Goal: Information Seeking & Learning: Learn about a topic

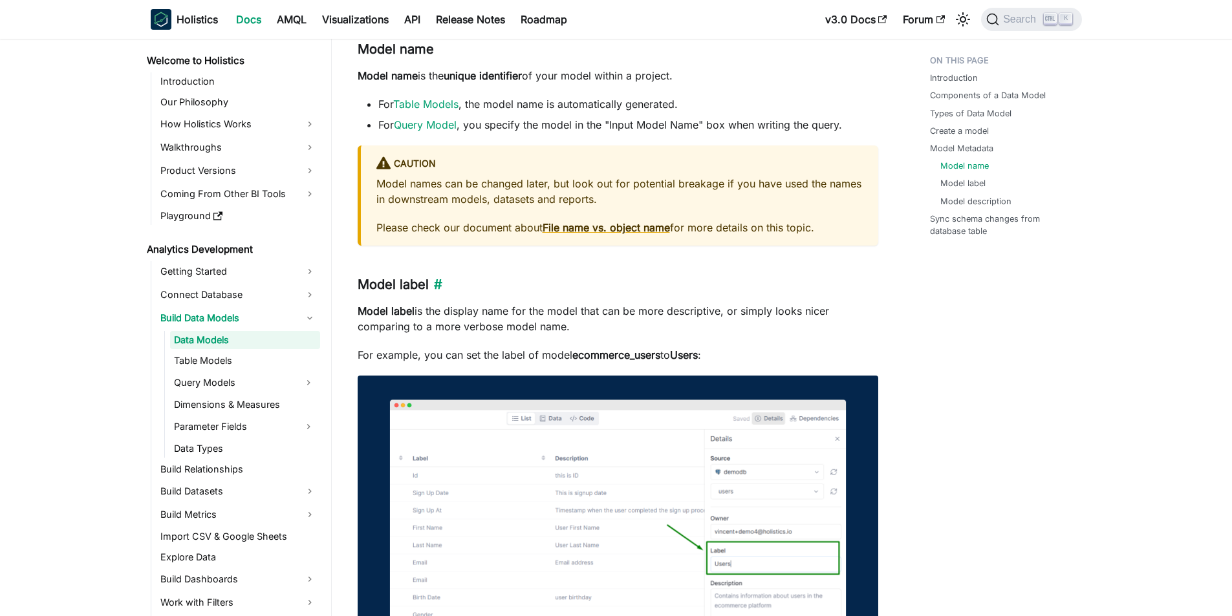
click at [391, 282] on h3 "Model label ​" at bounding box center [618, 285] width 521 height 16
click at [461, 307] on p "Model label is the display name for the model that can be more descriptive, or …" at bounding box center [618, 318] width 521 height 31
click at [473, 293] on h3 "Model label ​" at bounding box center [618, 285] width 521 height 16
click at [407, 322] on p "Model label is the display name for the model that can be more descriptive, or …" at bounding box center [618, 318] width 521 height 31
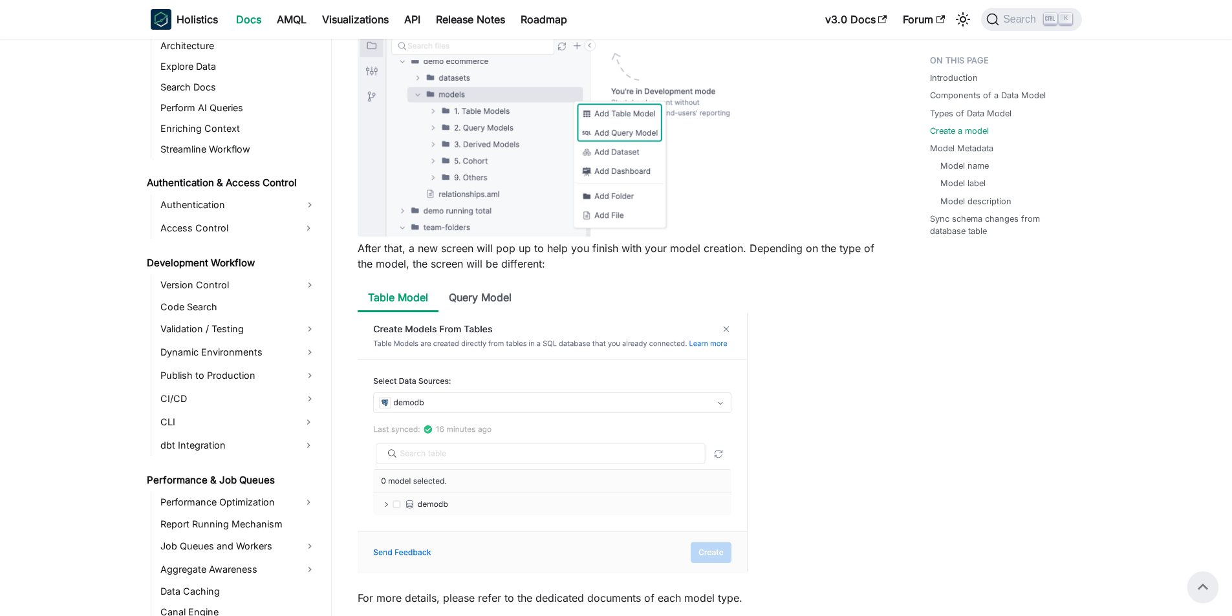
scroll to position [841, 0]
click at [216, 400] on link "CI/CD" at bounding box center [239, 398] width 164 height 21
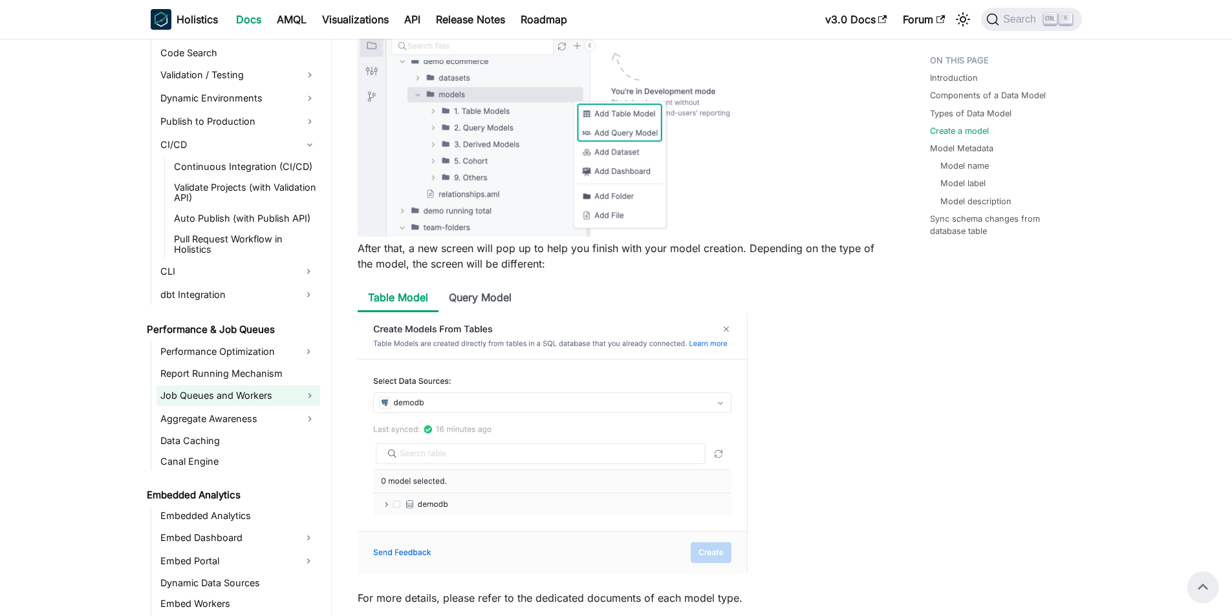
scroll to position [1100, 0]
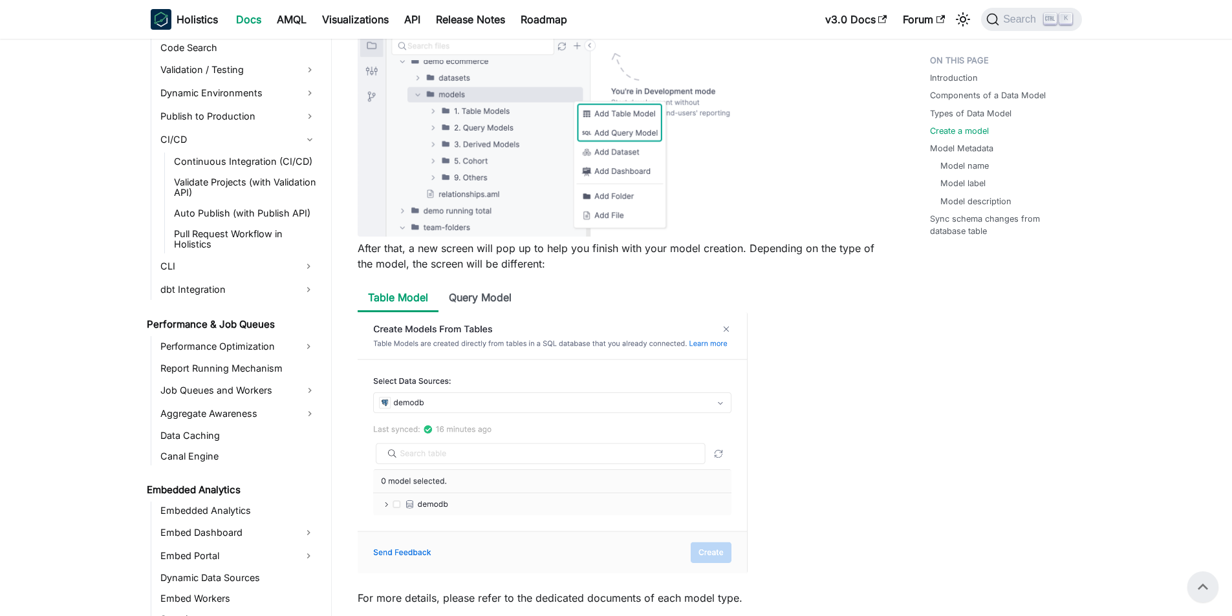
click at [236, 380] on ul "Performance Optimization Report Running Mechanism Job Queues and Workers Aggreg…" at bounding box center [235, 400] width 169 height 129
click at [227, 386] on link "Job Queues and Workers" at bounding box center [239, 390] width 164 height 21
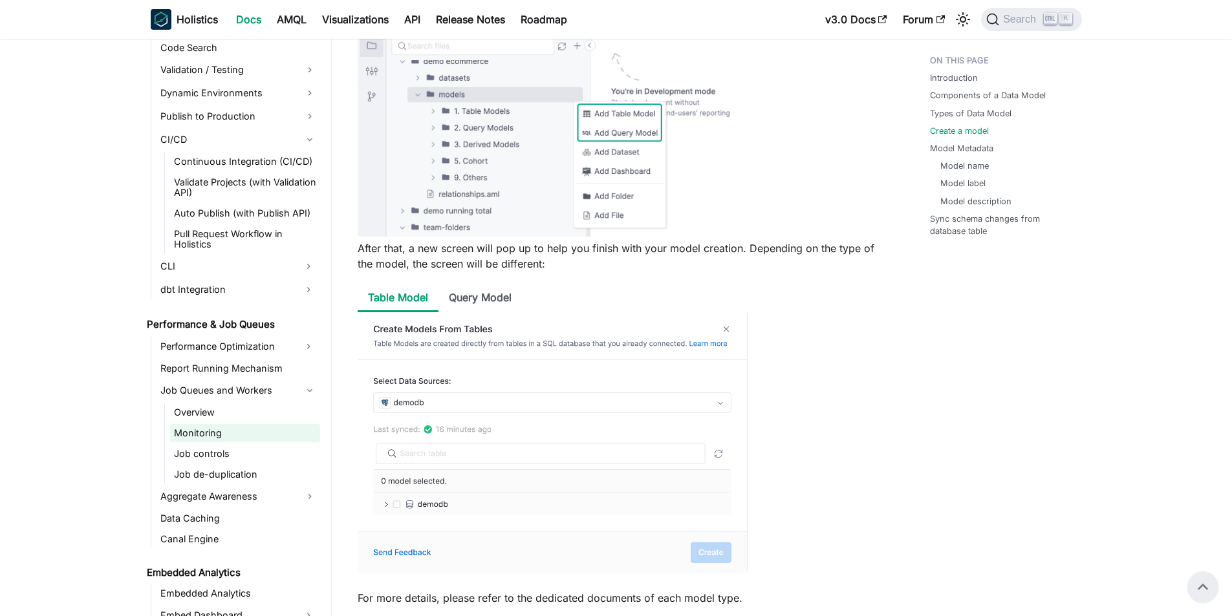
click at [215, 436] on link "Monitoring" at bounding box center [245, 433] width 150 height 18
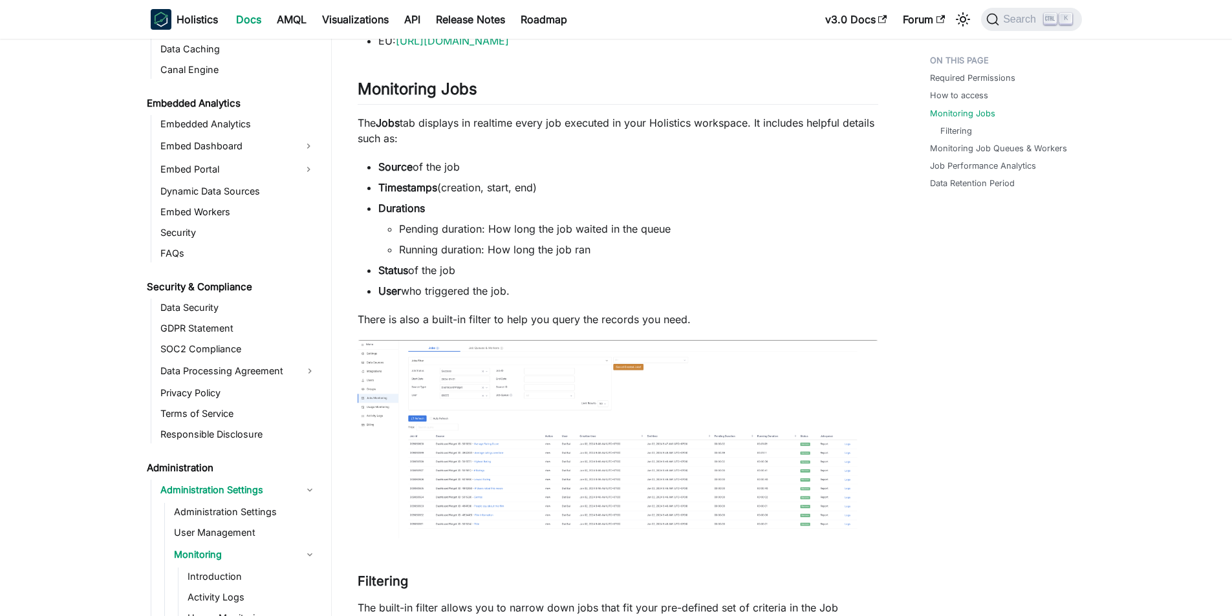
scroll to position [1229, 0]
click at [501, 388] on img at bounding box center [618, 437] width 521 height 199
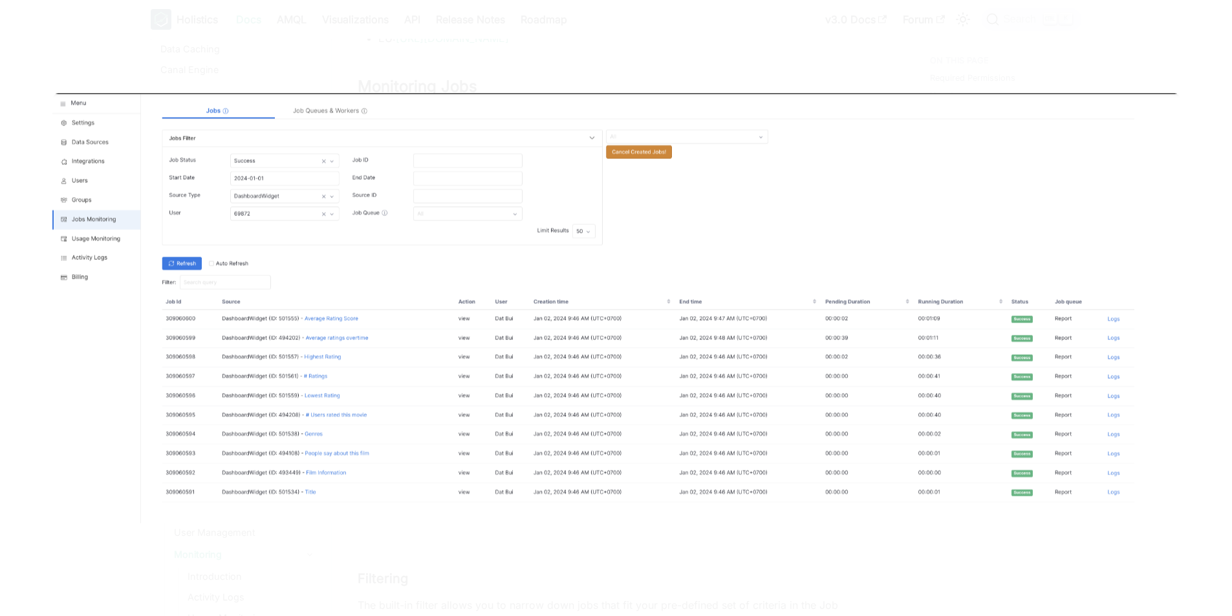
click at [986, 336] on img at bounding box center [616, 308] width 1128 height 430
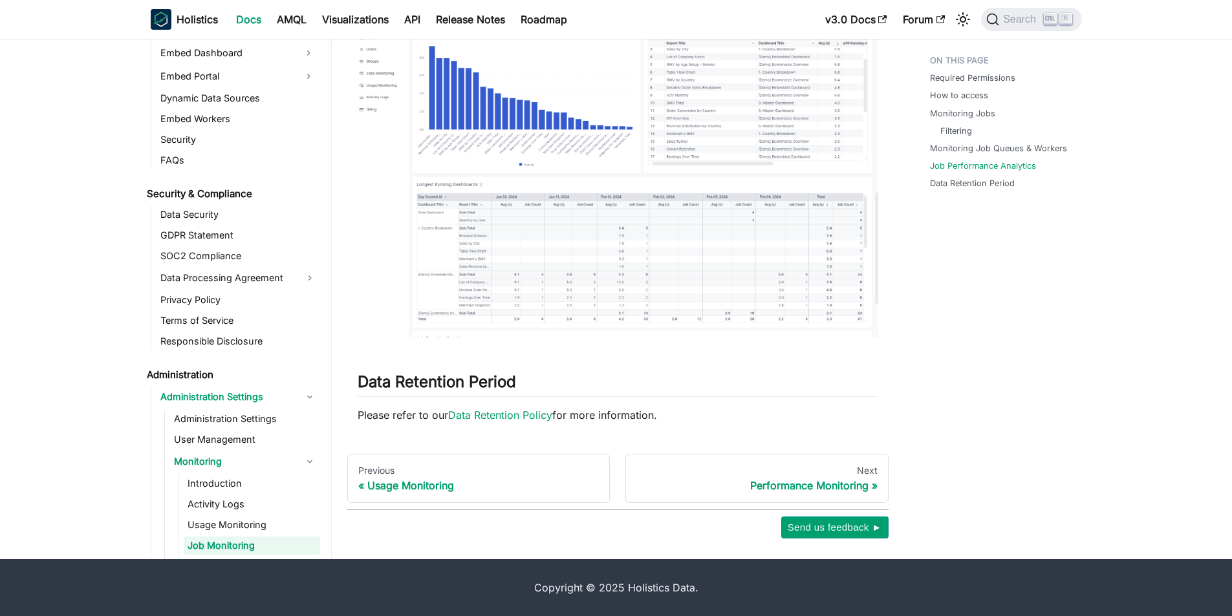
scroll to position [1598, 0]
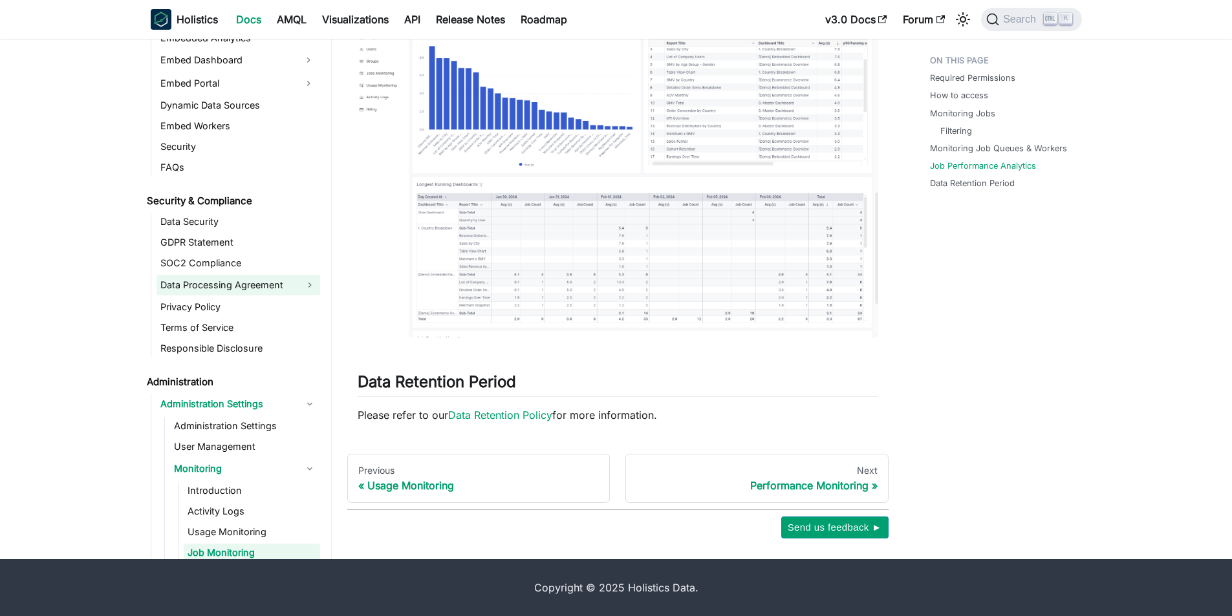
click at [233, 290] on link "Data Processing Agreement" at bounding box center [239, 285] width 164 height 21
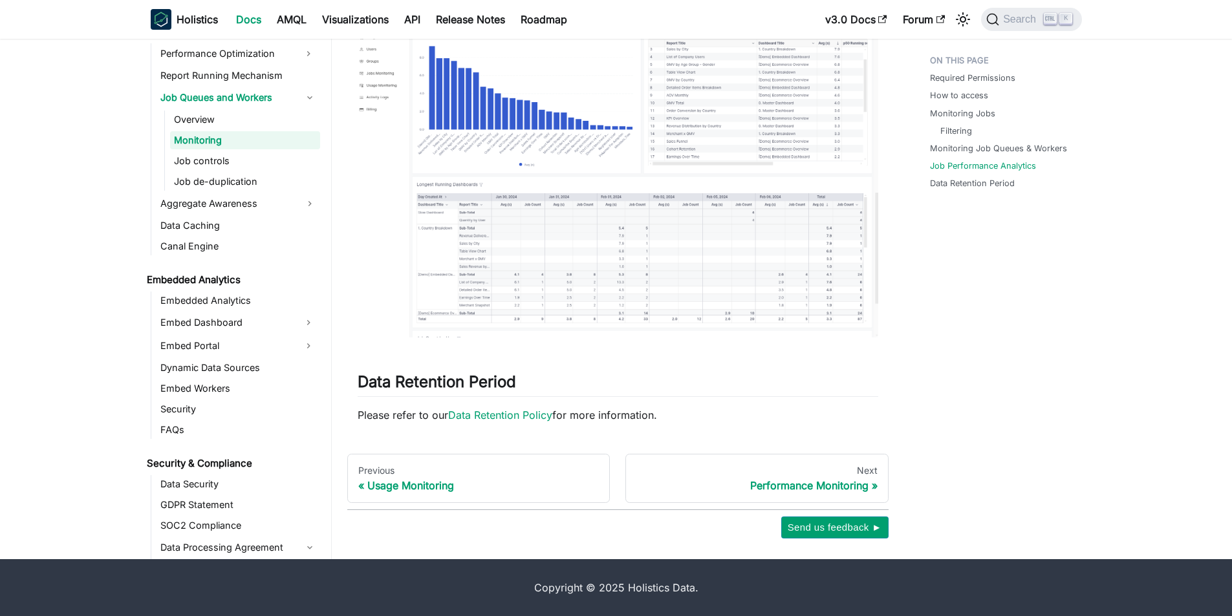
scroll to position [1340, 0]
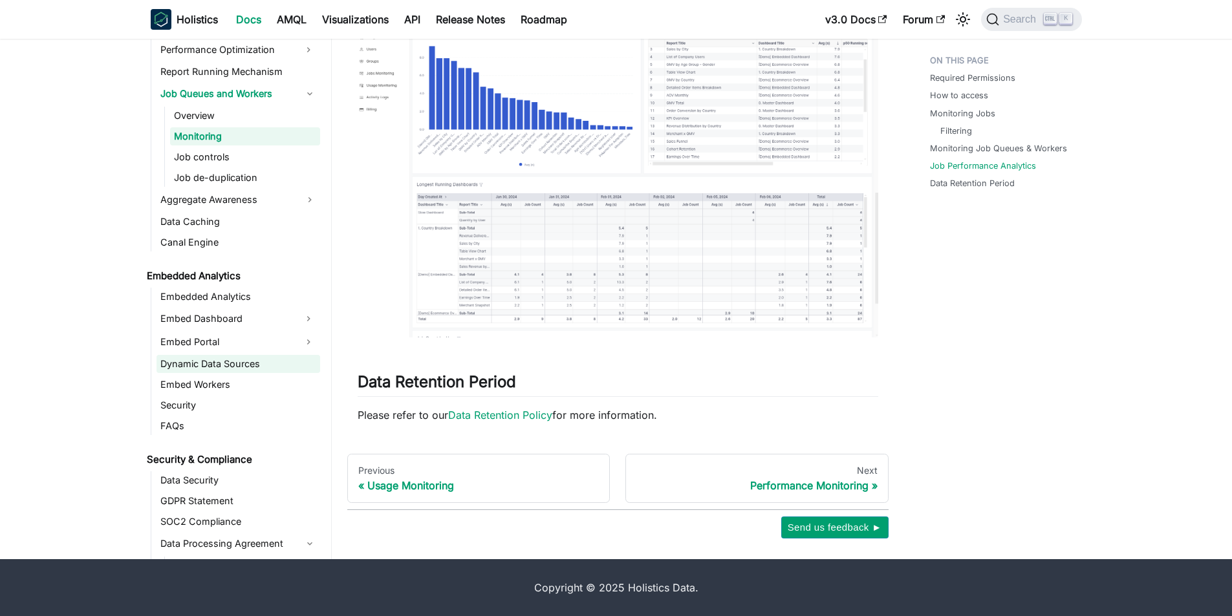
click at [237, 368] on link "Dynamic Data Sources" at bounding box center [239, 364] width 164 height 18
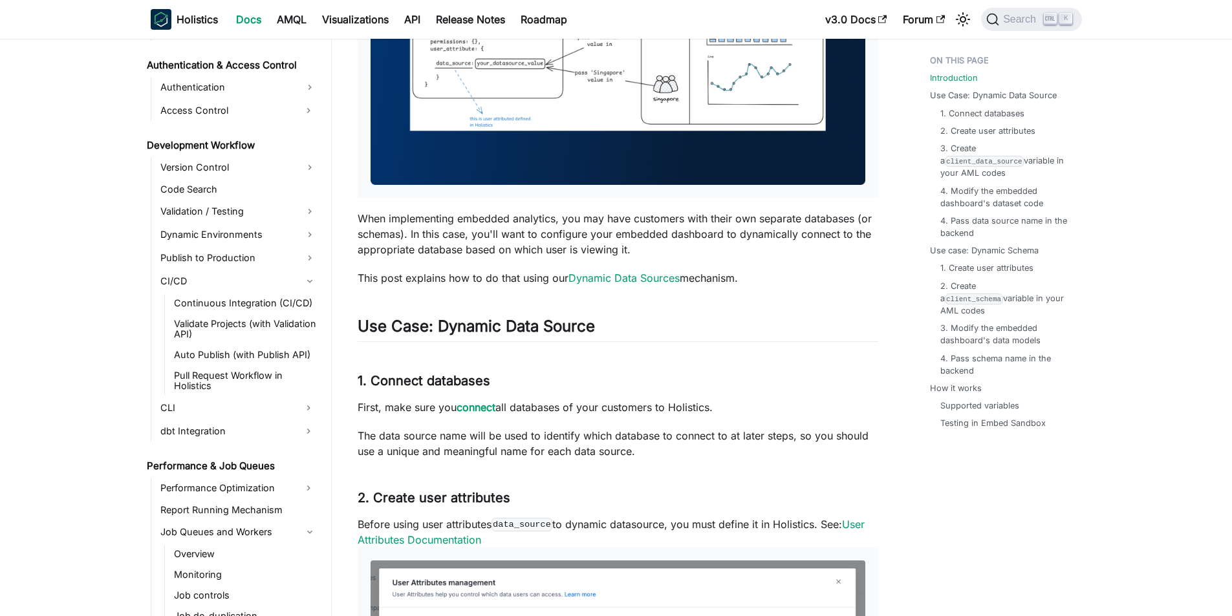
scroll to position [1016, 0]
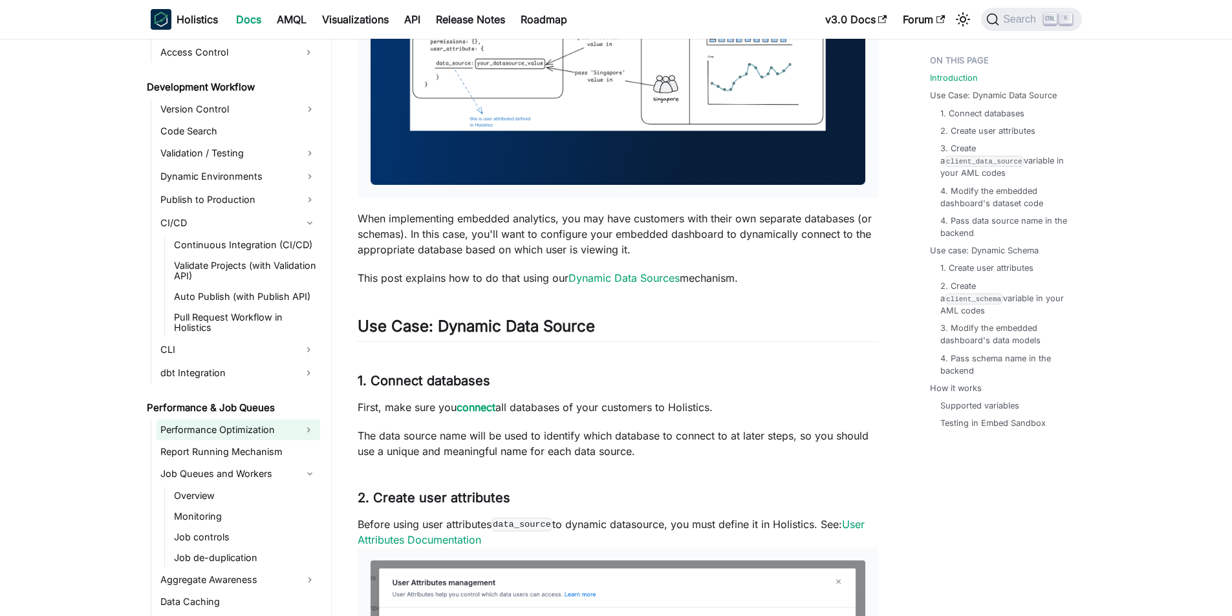
click at [228, 435] on link "Performance Optimization" at bounding box center [227, 430] width 140 height 21
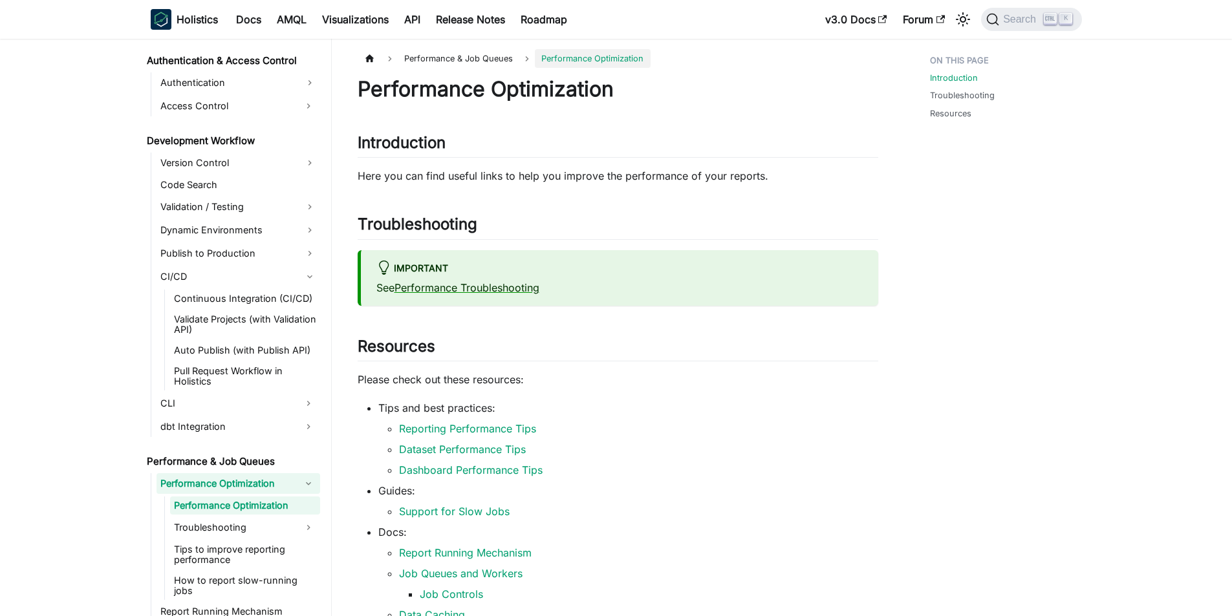
scroll to position [822, 0]
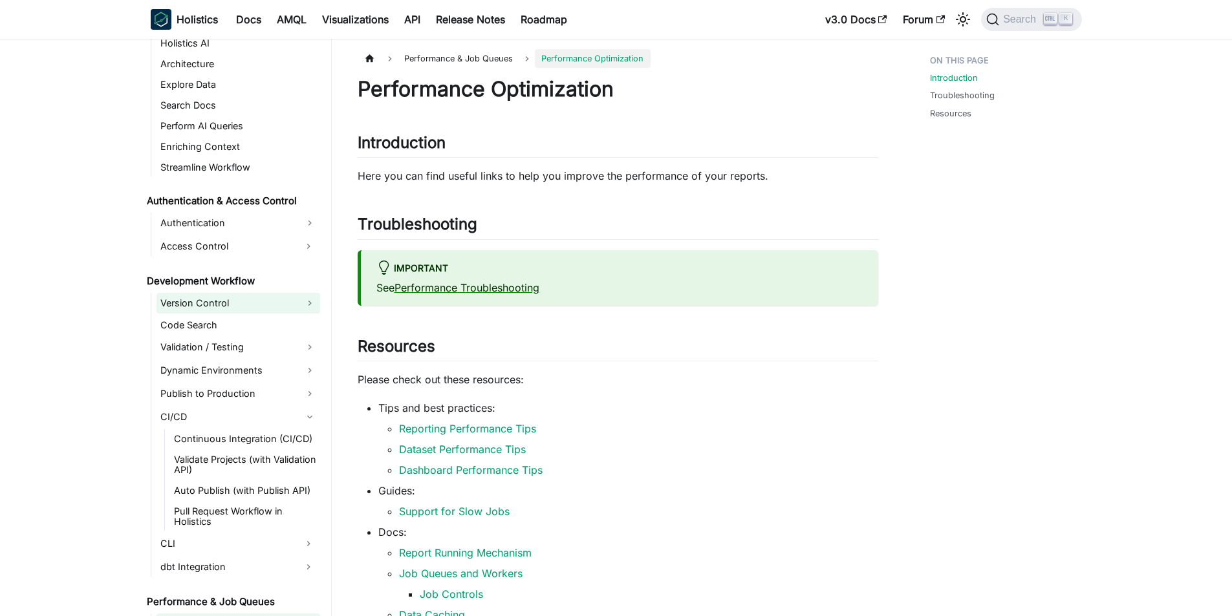
click at [234, 303] on link "Version Control" at bounding box center [239, 303] width 164 height 21
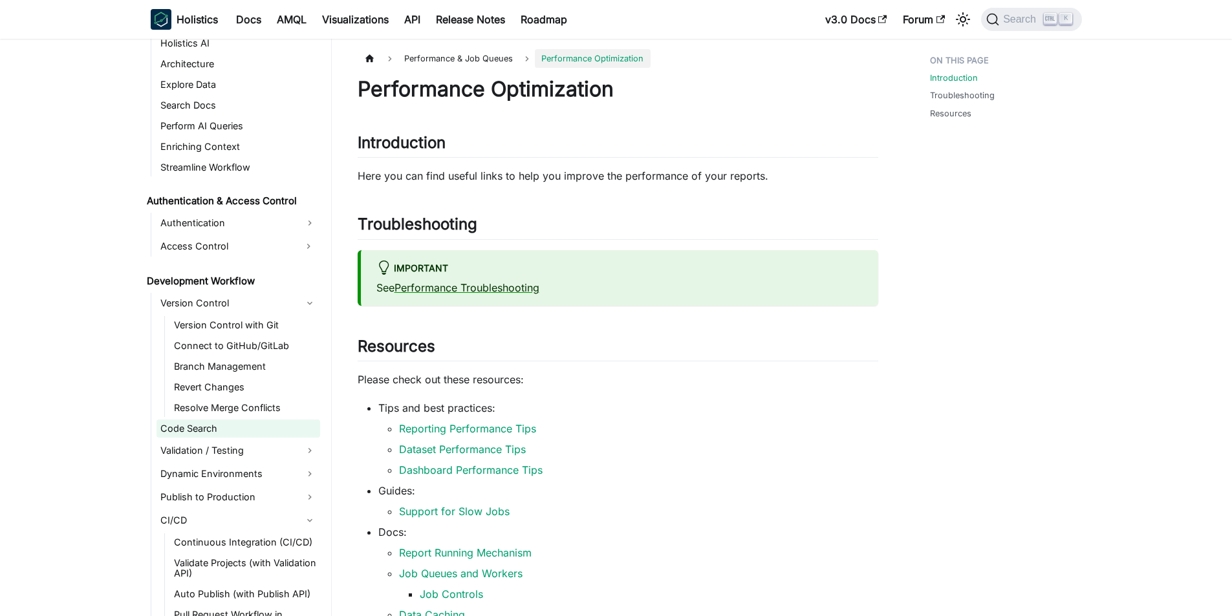
click at [216, 426] on link "Code Search" at bounding box center [239, 429] width 164 height 18
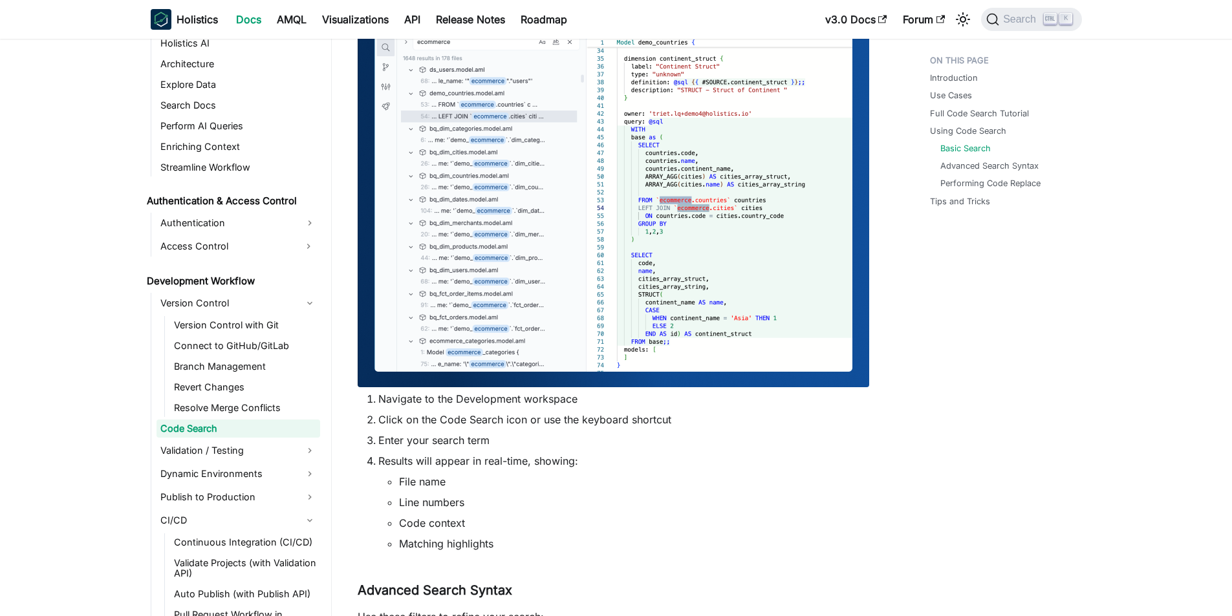
scroll to position [906, 0]
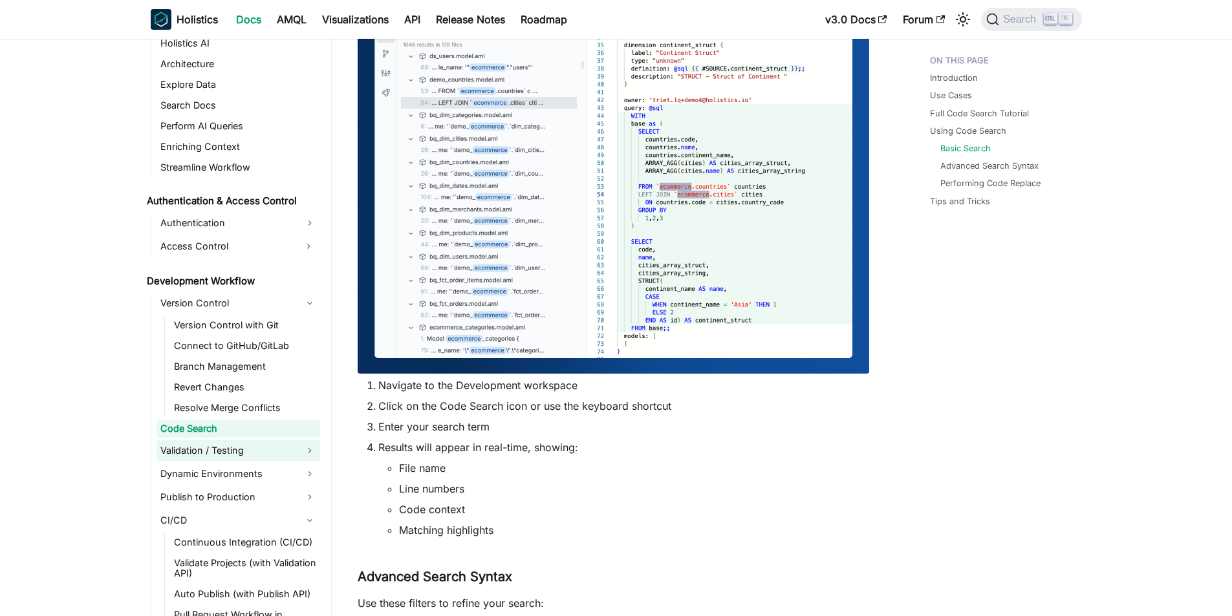
click at [199, 450] on link "Validation / Testing" at bounding box center [239, 450] width 164 height 21
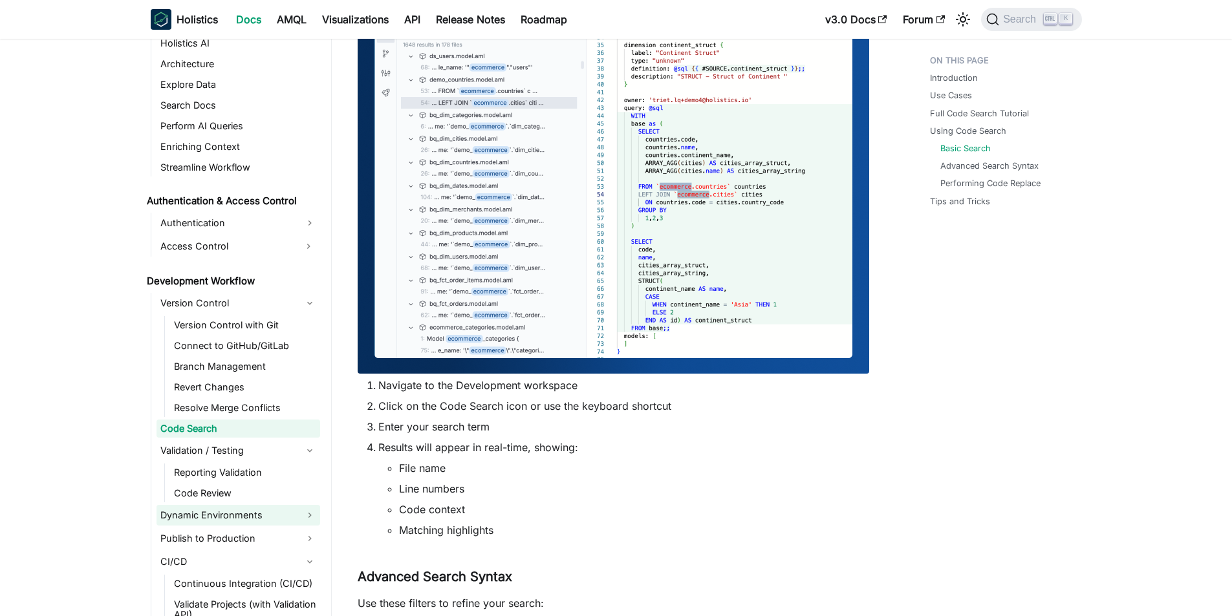
click at [218, 515] on link "Dynamic Environments" at bounding box center [239, 515] width 164 height 21
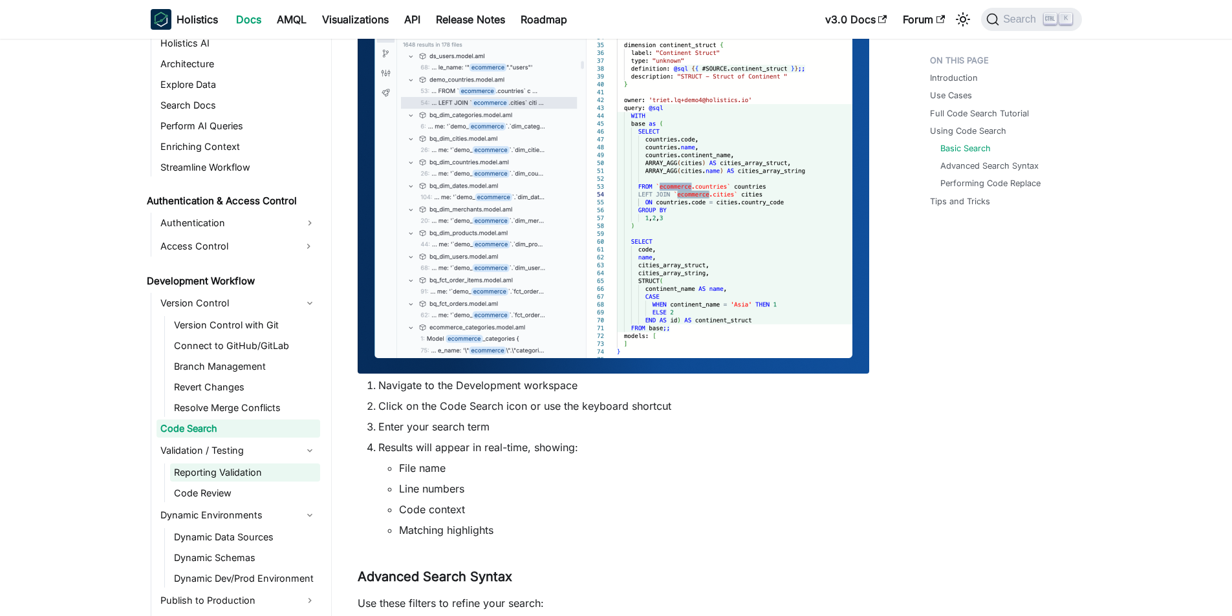
scroll to position [951, 0]
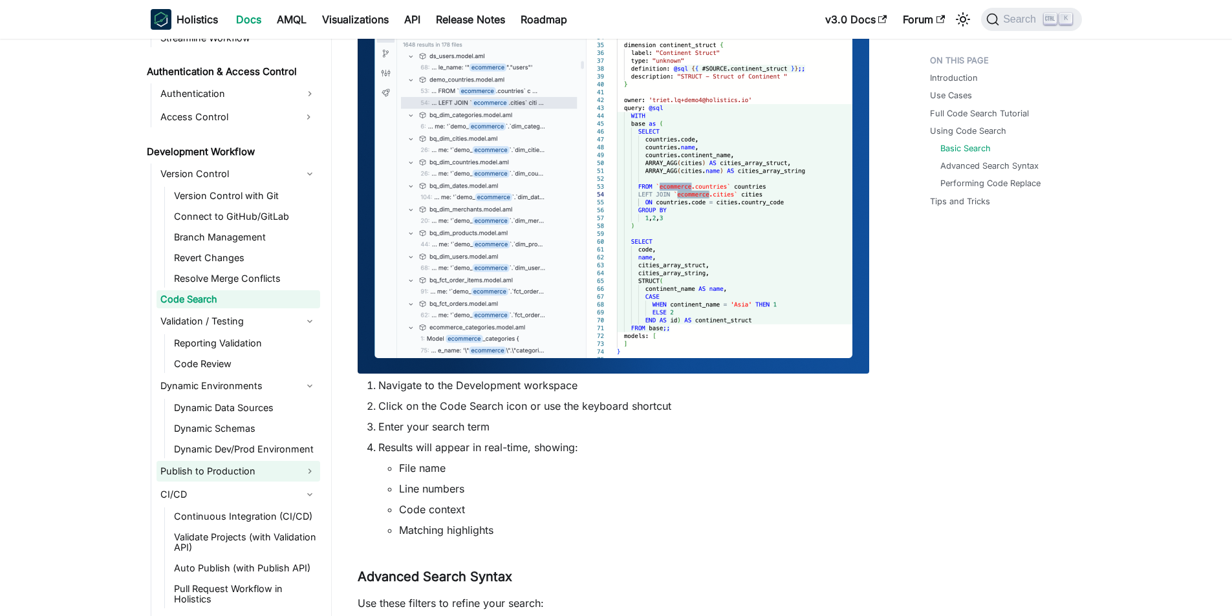
click at [230, 470] on link "Publish to Production" at bounding box center [239, 471] width 164 height 21
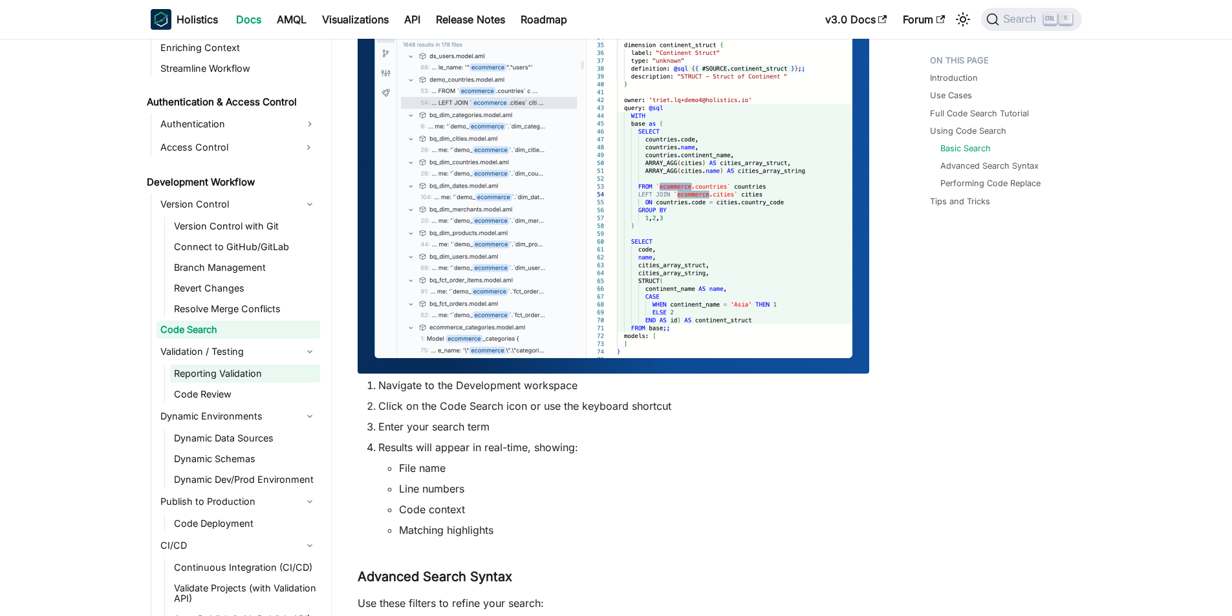
scroll to position [628, 0]
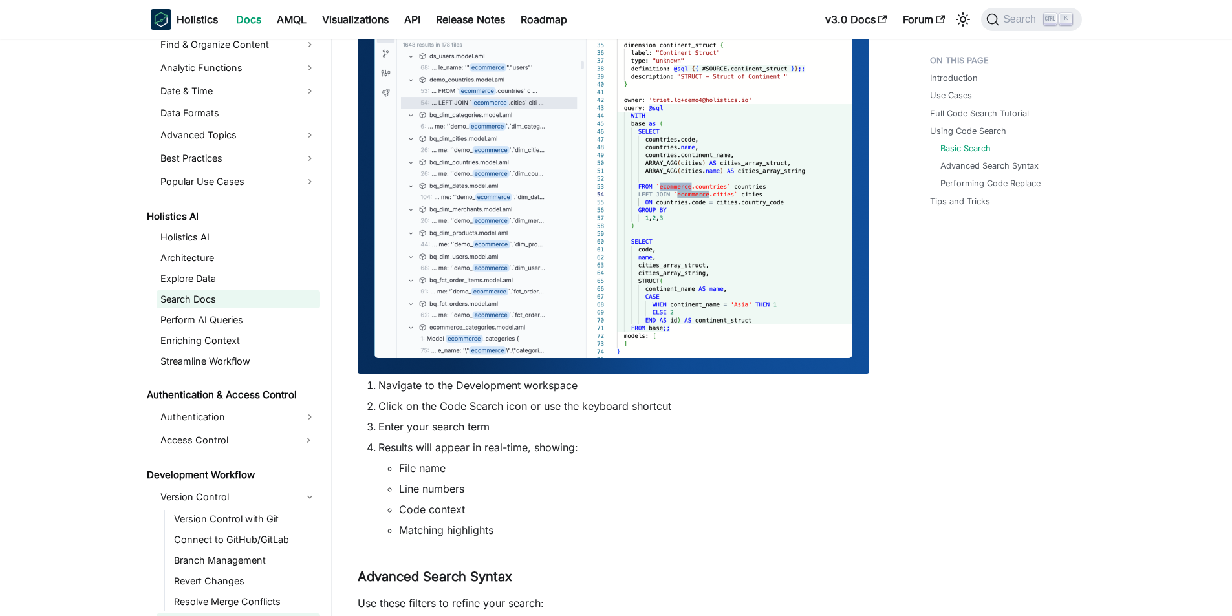
click at [221, 297] on link "Search Docs" at bounding box center [239, 299] width 164 height 18
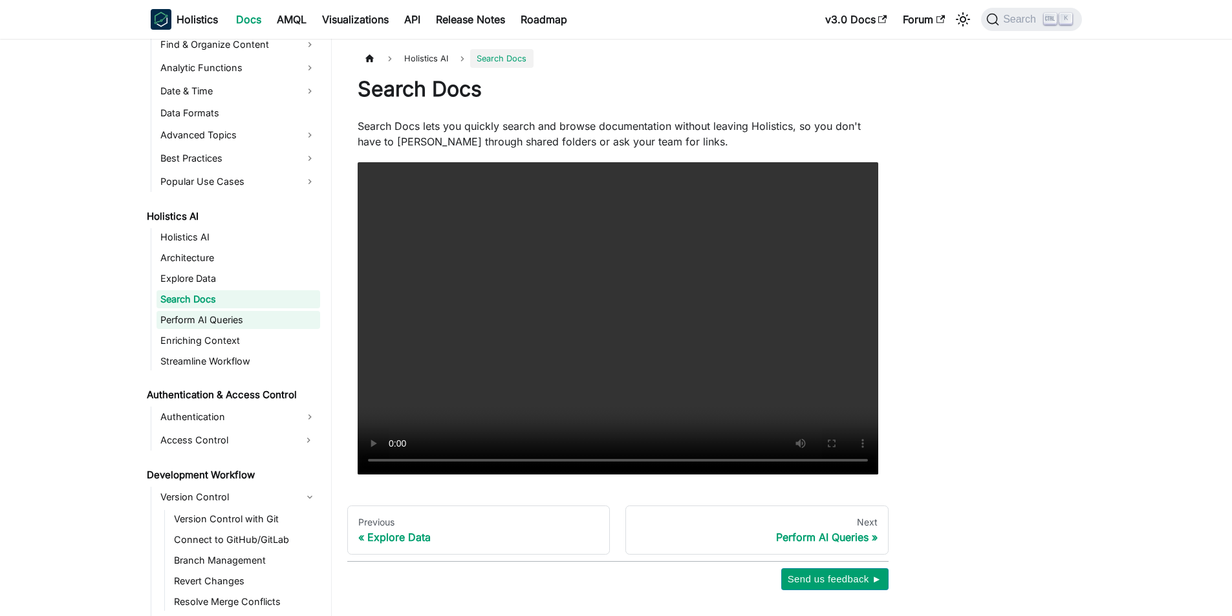
click at [216, 329] on link "Perform AI Queries" at bounding box center [239, 320] width 164 height 18
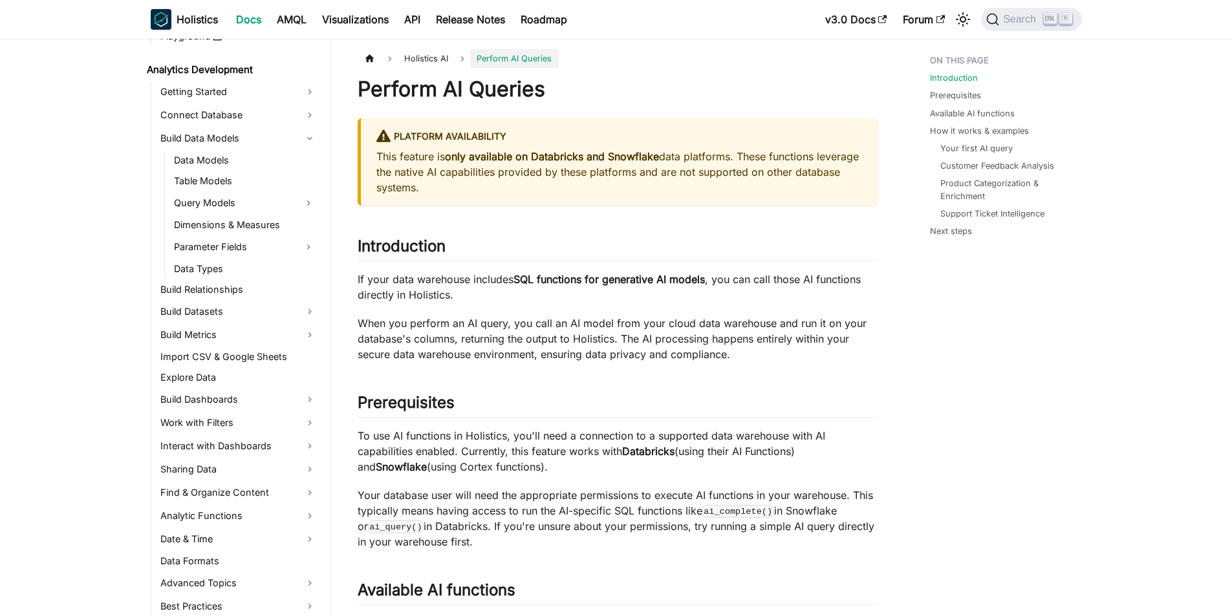
scroll to position [175, 0]
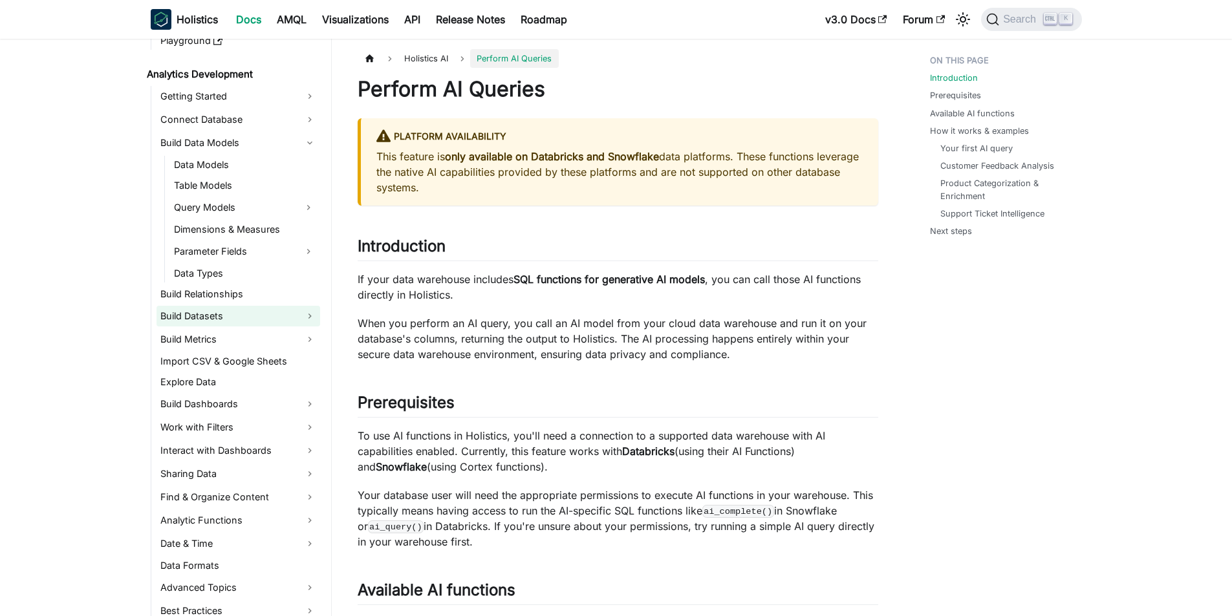
click at [207, 321] on link "Build Datasets" at bounding box center [239, 316] width 164 height 21
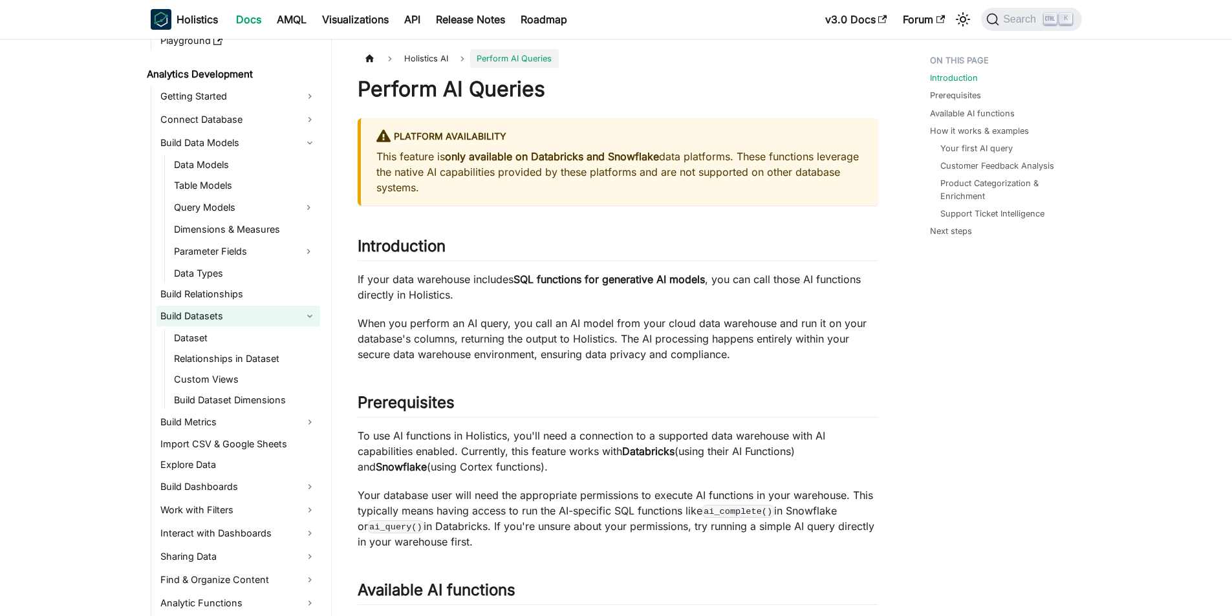
click at [207, 321] on link "Build Datasets" at bounding box center [239, 316] width 164 height 21
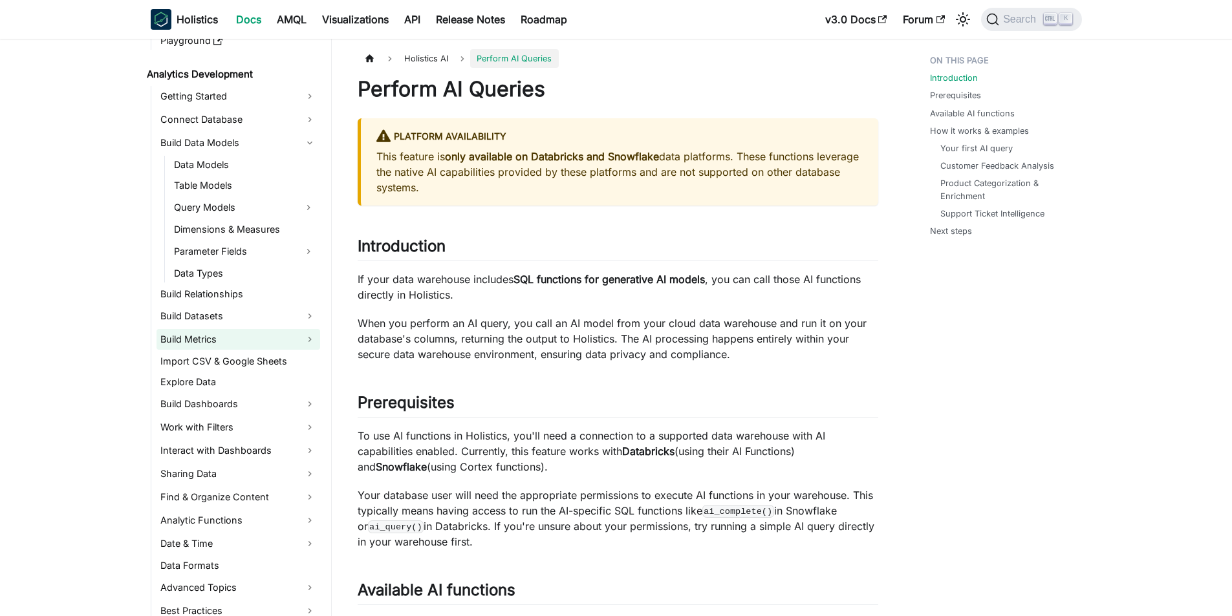
click at [207, 338] on link "Build Metrics" at bounding box center [239, 339] width 164 height 21
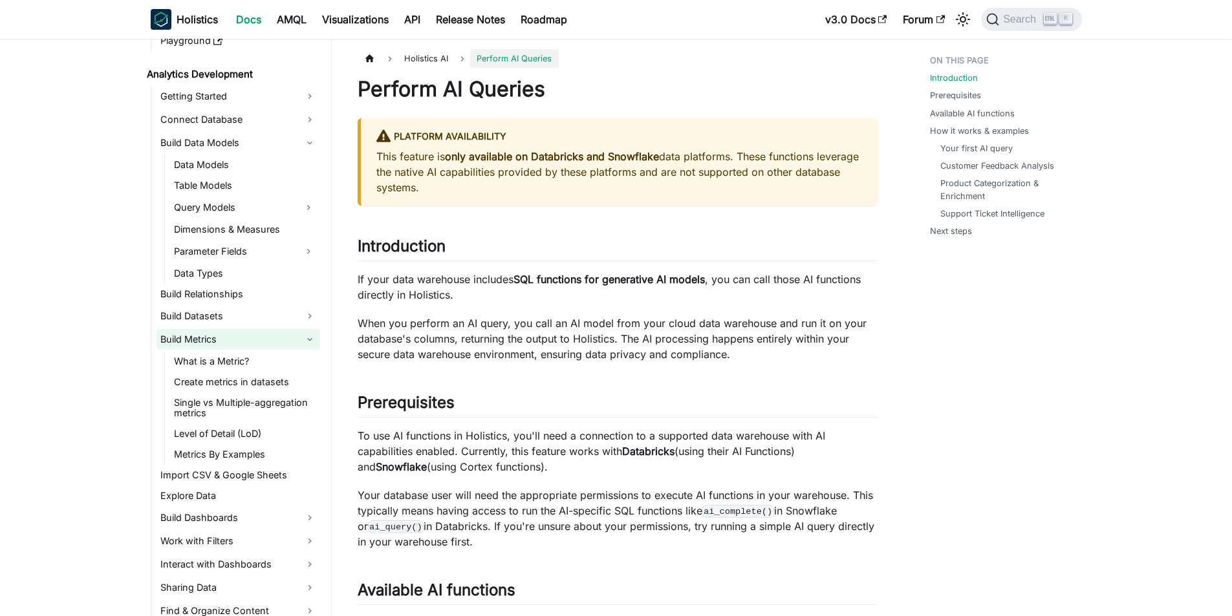
click at [207, 338] on link "Build Metrics" at bounding box center [239, 339] width 164 height 21
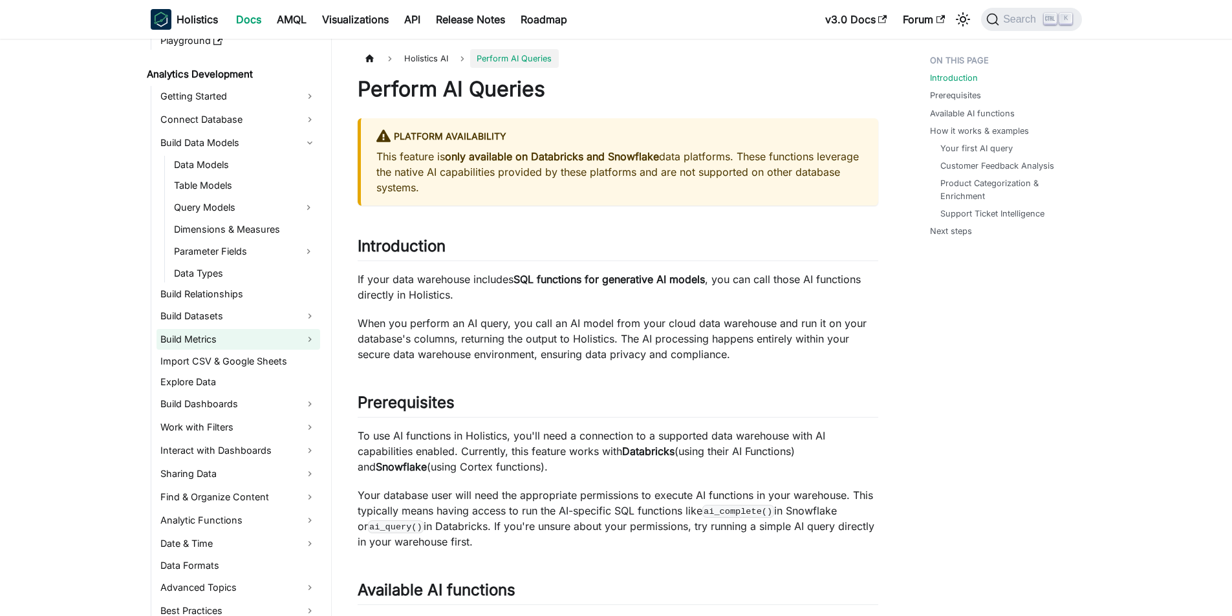
click at [215, 333] on link "Build Metrics" at bounding box center [239, 339] width 164 height 21
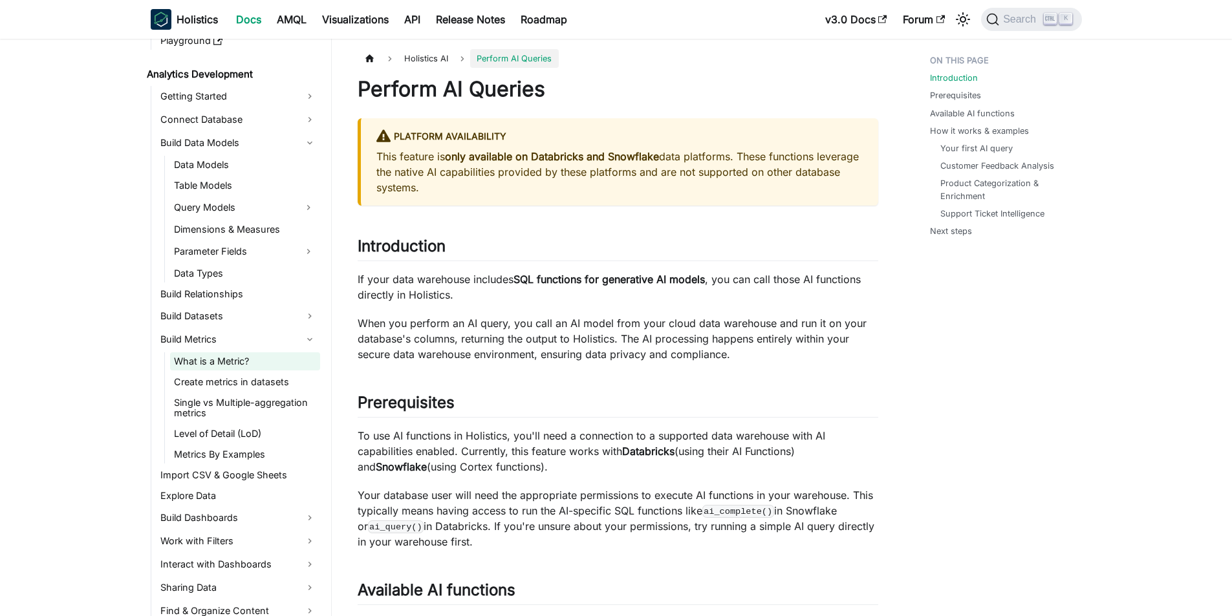
click at [211, 355] on link "What is a Metric?" at bounding box center [245, 362] width 150 height 18
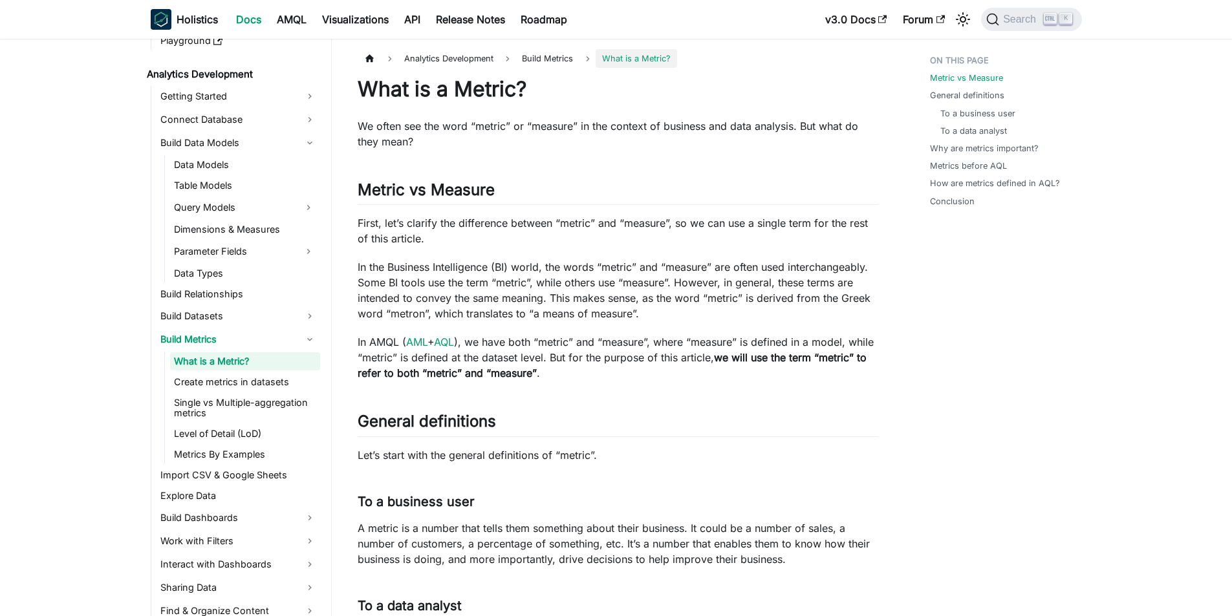
click at [582, 259] on p "In the Business Intelligence (BI) world, the words “metric” and “measure” are o…" at bounding box center [618, 290] width 521 height 62
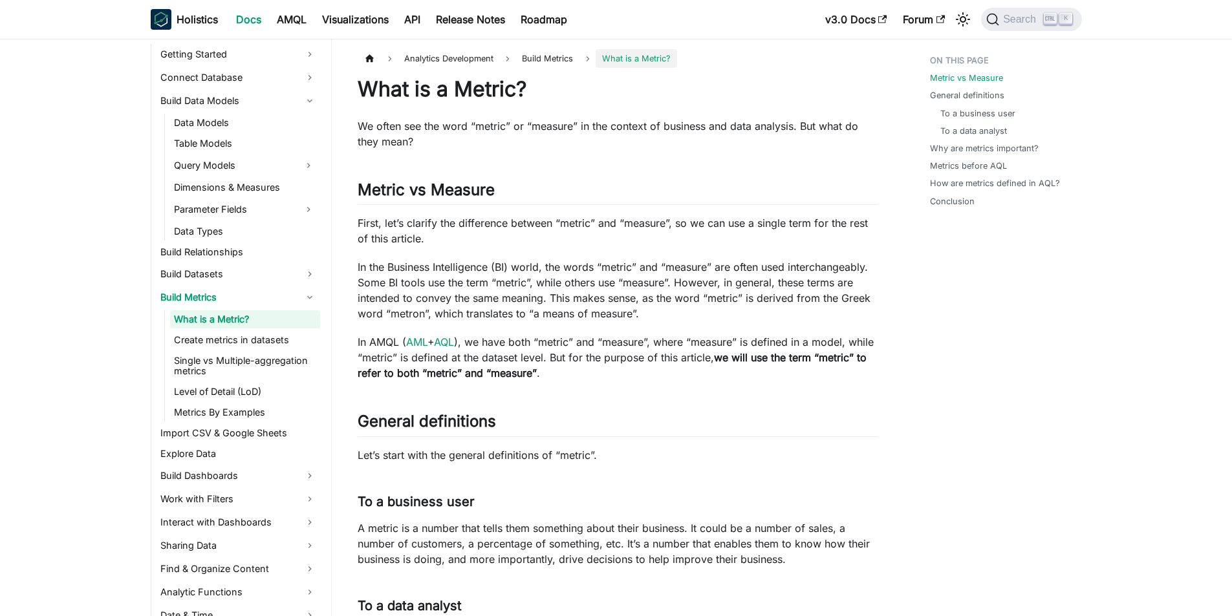
scroll to position [240, 0]
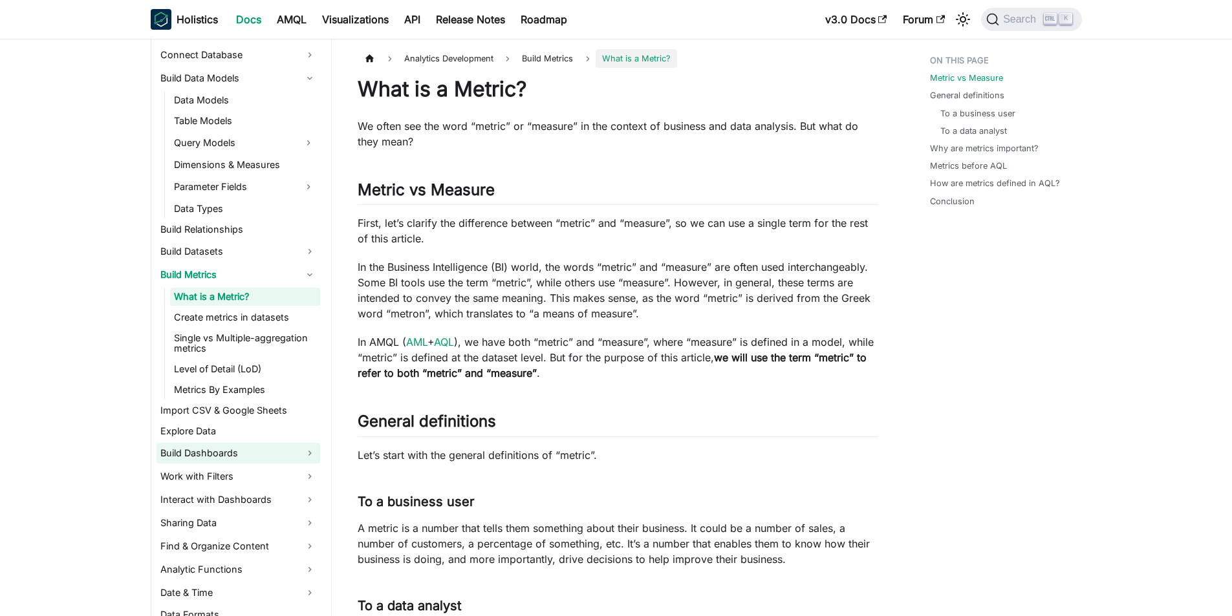
click at [201, 458] on link "Build Dashboards" at bounding box center [239, 453] width 164 height 21
click at [202, 501] on link "Interact with Dashboards" at bounding box center [239, 500] width 164 height 21
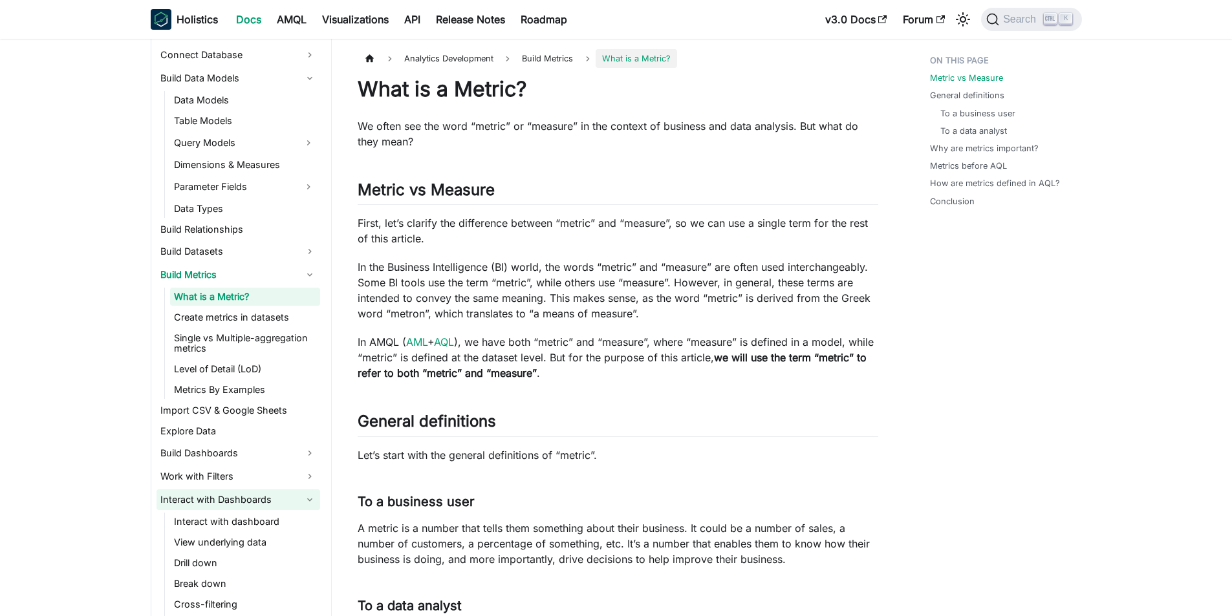
click at [202, 501] on link "Interact with Dashboards" at bounding box center [239, 500] width 164 height 21
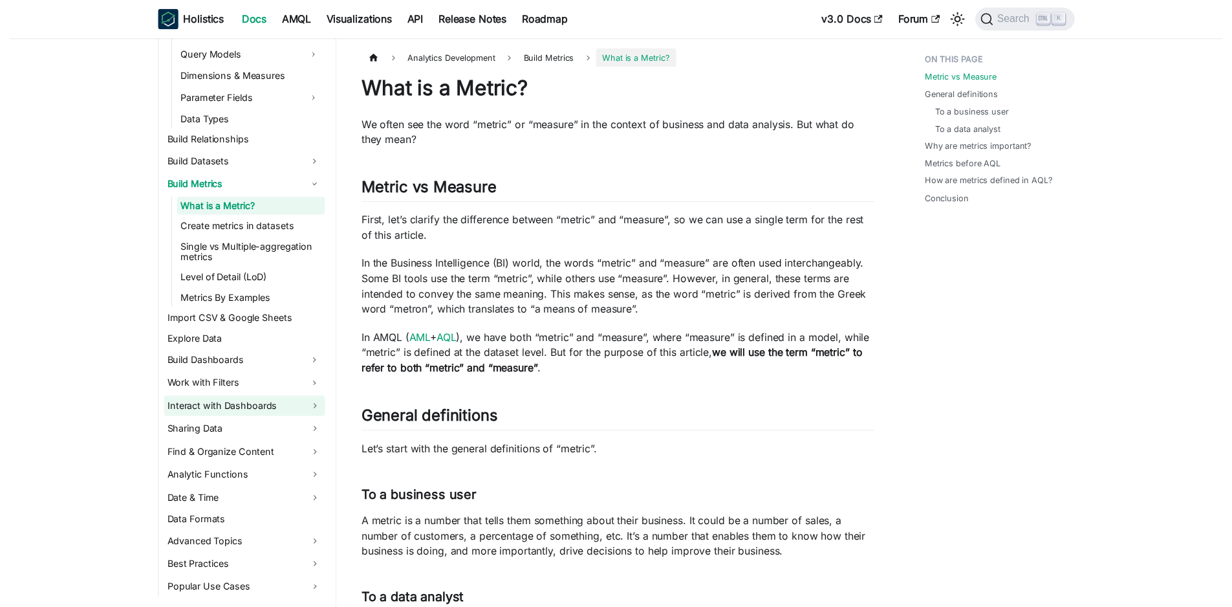
scroll to position [369, 0]
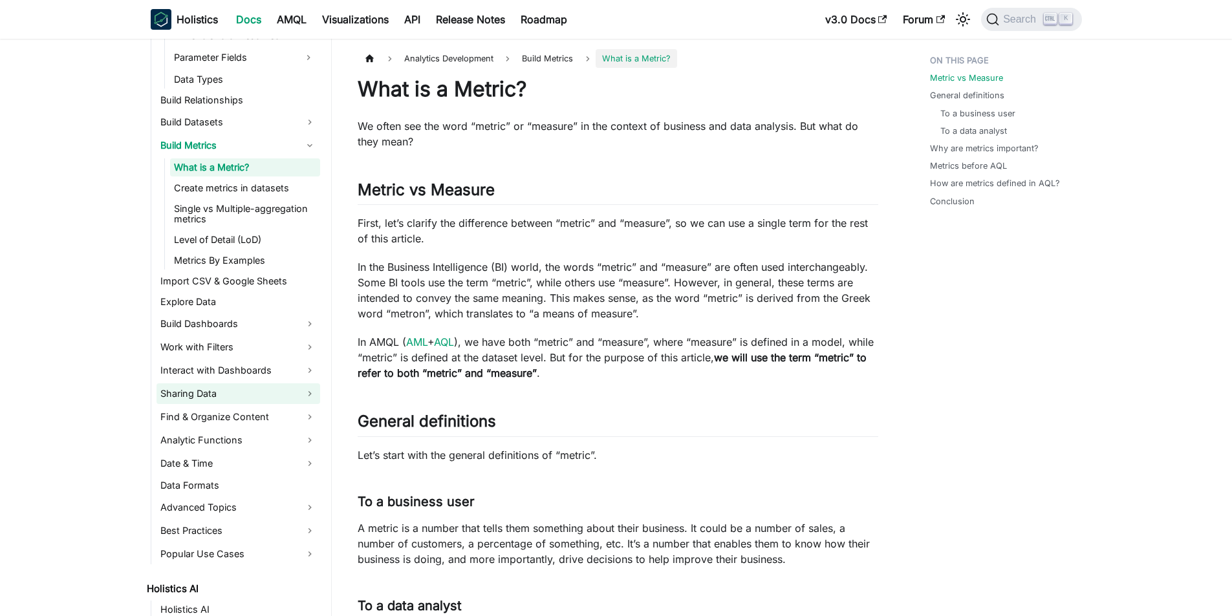
click at [210, 392] on link "Sharing Data" at bounding box center [239, 394] width 164 height 21
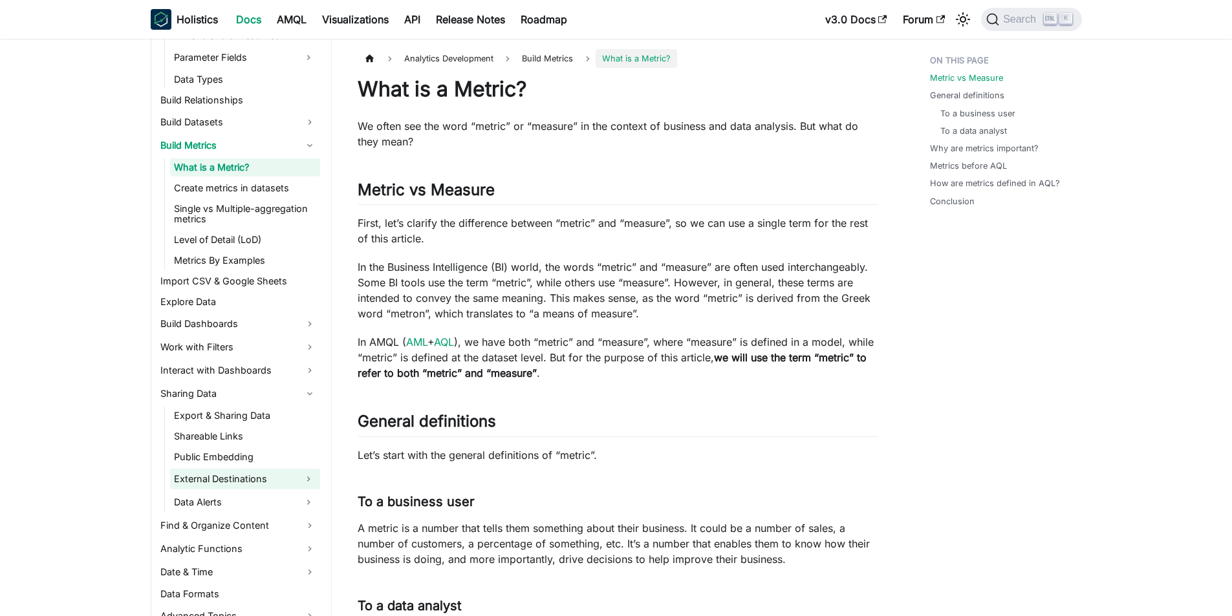
click at [211, 478] on link "External Destinations" at bounding box center [233, 479] width 127 height 21
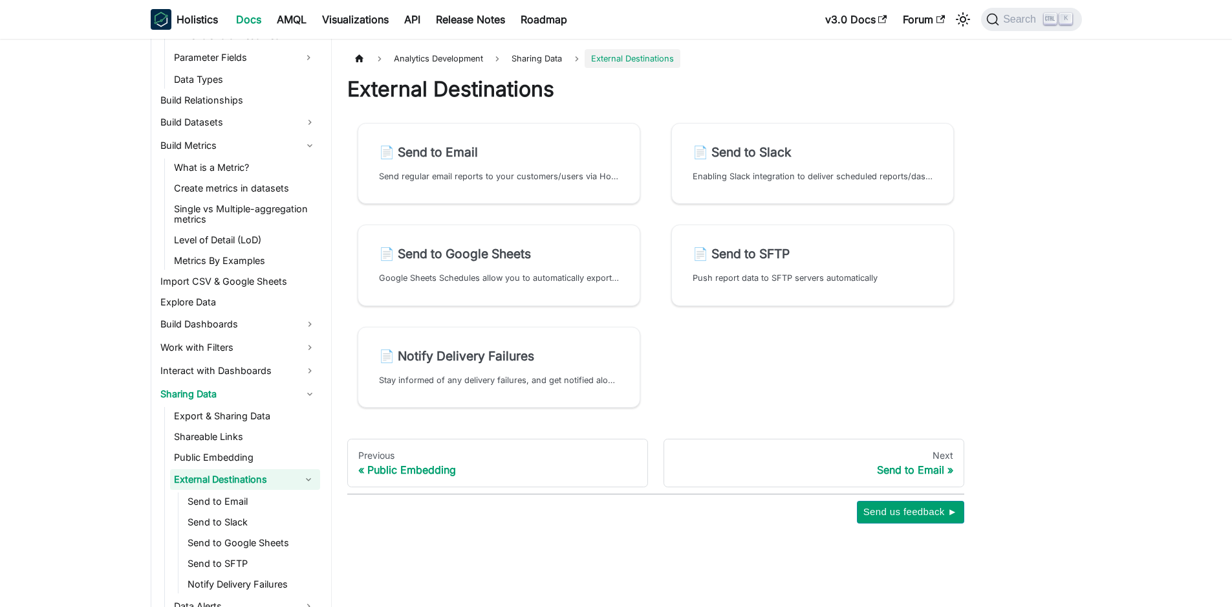
click at [211, 478] on link "External Destinations" at bounding box center [233, 479] width 127 height 21
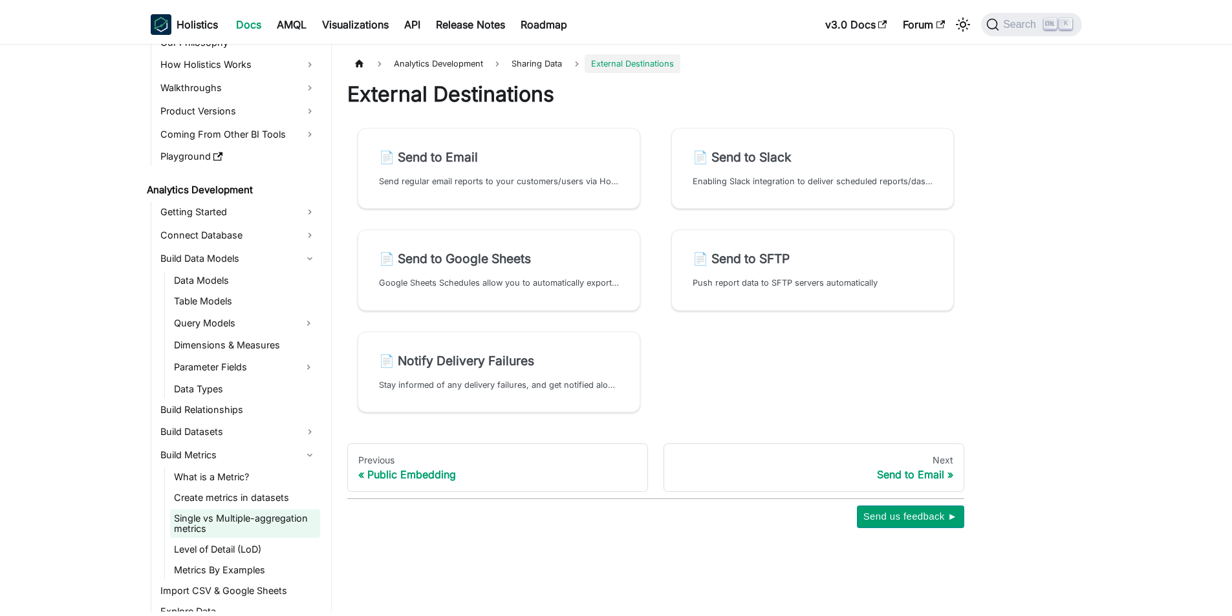
scroll to position [46, 0]
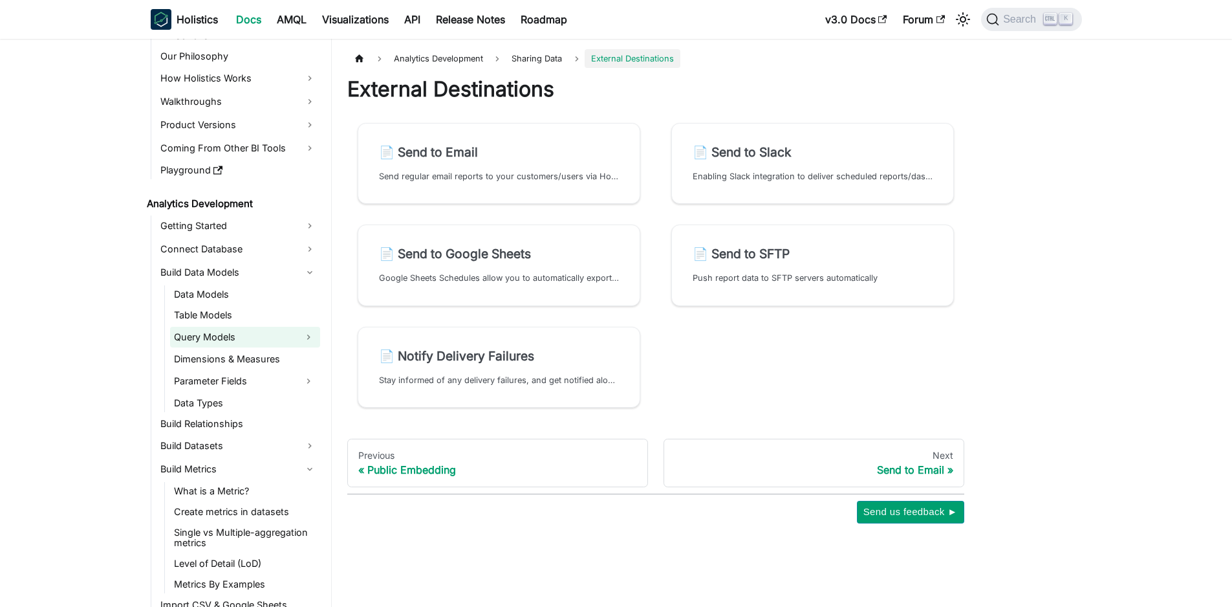
click at [217, 332] on link "Query Models" at bounding box center [233, 337] width 127 height 21
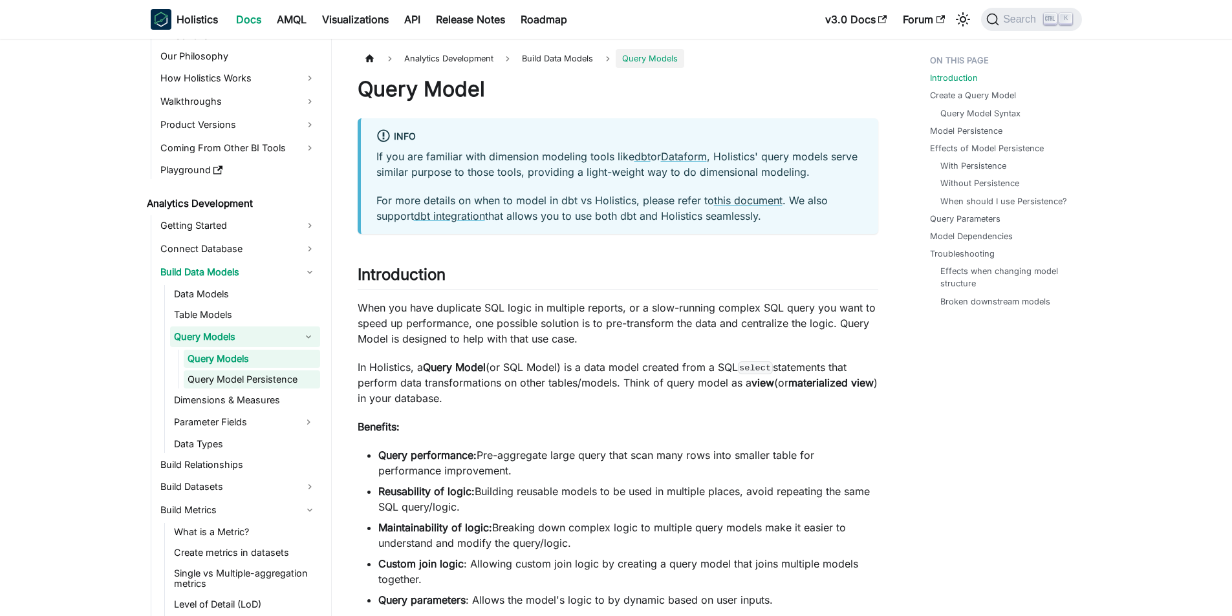
click at [225, 380] on link "Query Model Persistence" at bounding box center [252, 380] width 136 height 18
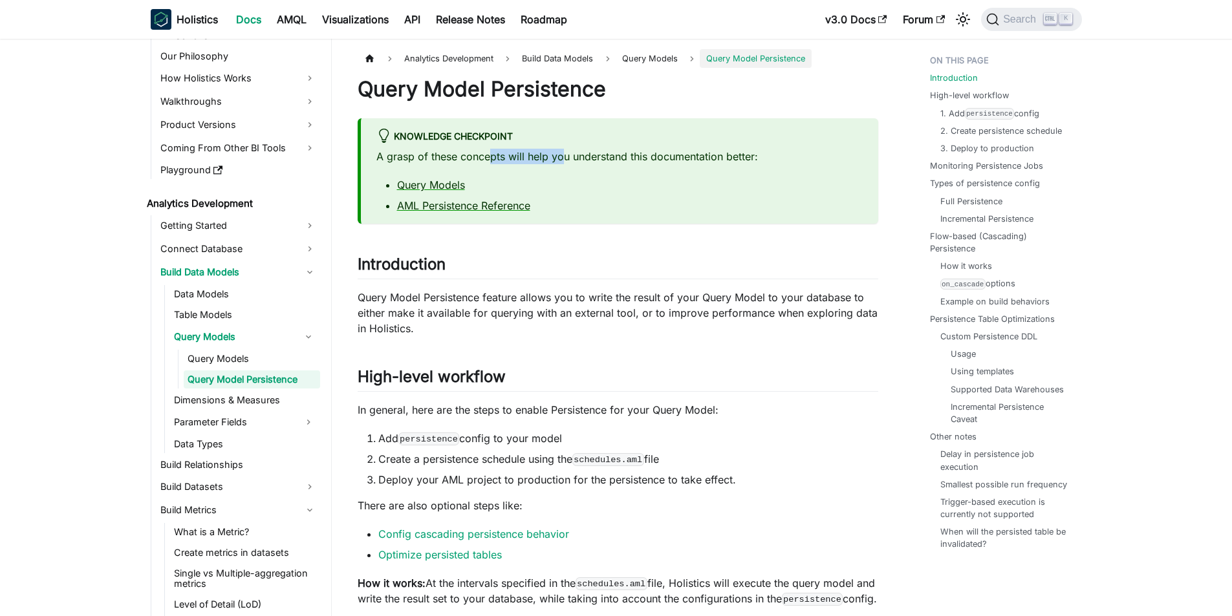
drag, startPoint x: 552, startPoint y: 159, endPoint x: 569, endPoint y: 160, distance: 16.9
click at [565, 159] on p "A grasp of these concepts will help you understand this documentation better:" at bounding box center [619, 157] width 486 height 16
click at [604, 161] on p "A grasp of these concepts will help you understand this documentation better:" at bounding box center [619, 157] width 486 height 16
click at [458, 204] on link "AML Persistence Reference" at bounding box center [463, 205] width 133 height 13
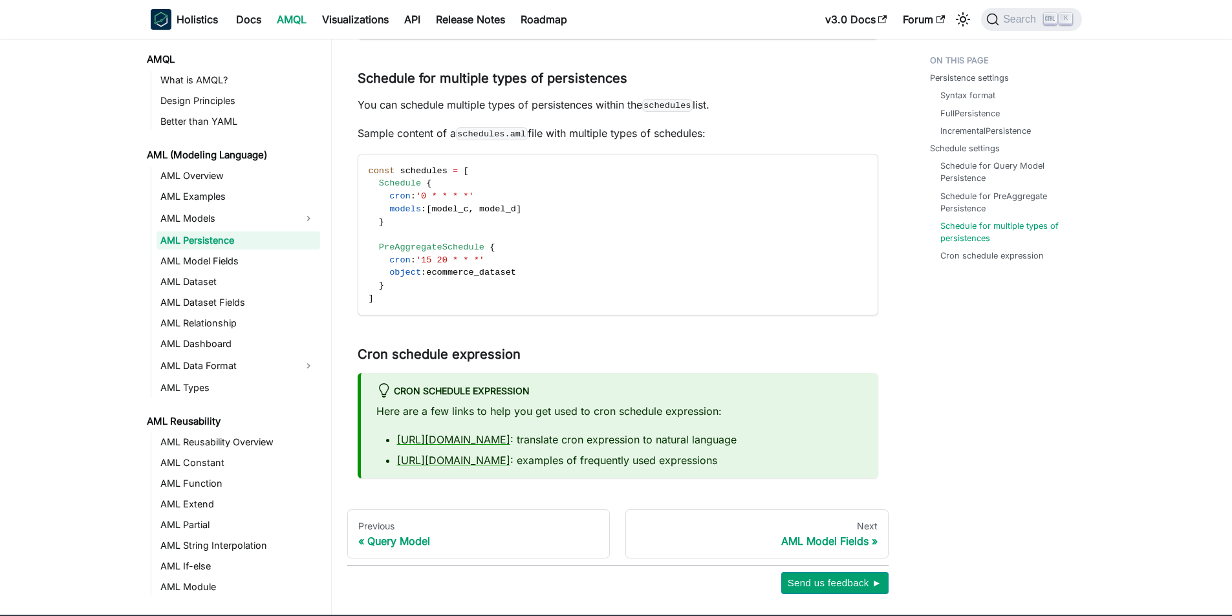
scroll to position [2301, 0]
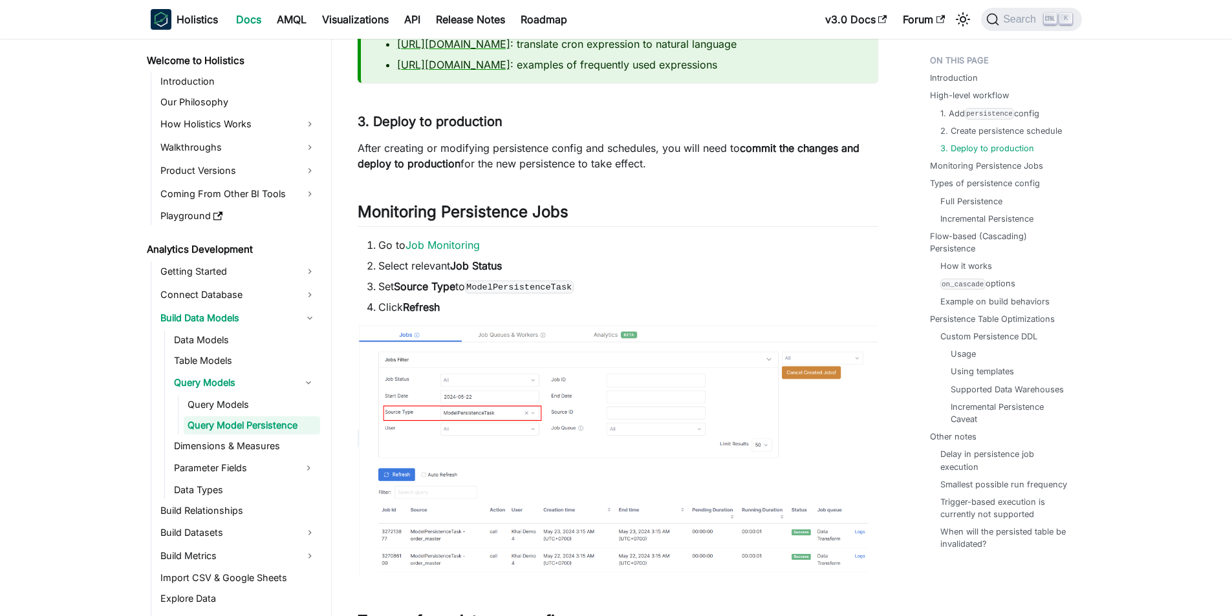
scroll to position [1682, 0]
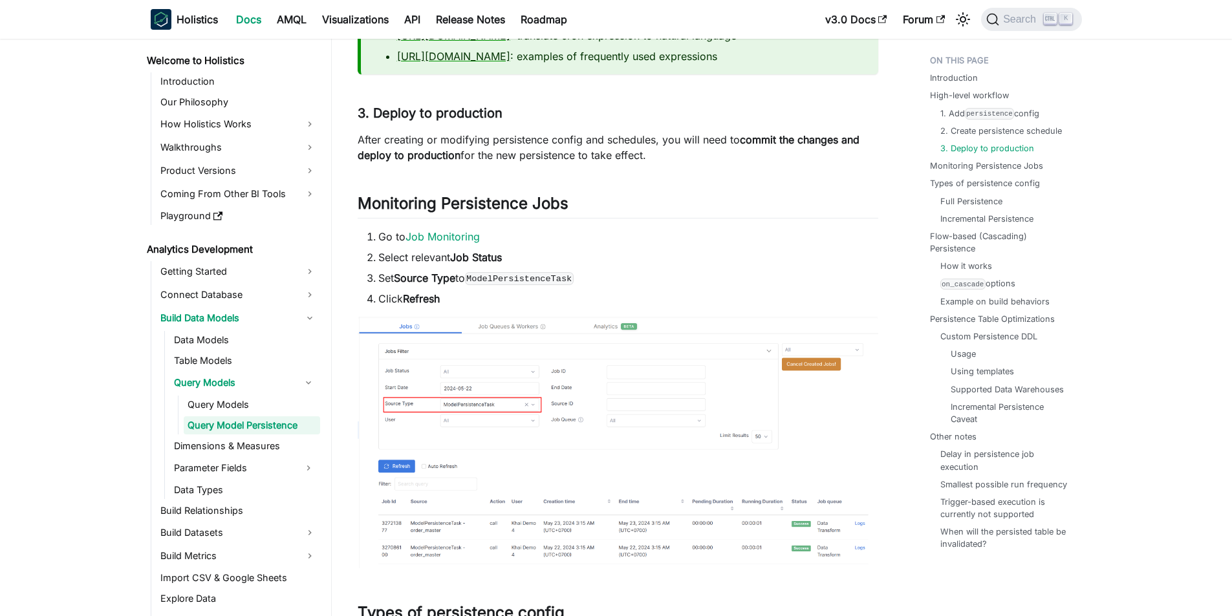
drag, startPoint x: 448, startPoint y: 252, endPoint x: 384, endPoint y: 283, distance: 72.0
click at [384, 283] on ol "Go to Job Monitoring Select relevant Job Status Set Source Type to ModelPersist…" at bounding box center [618, 268] width 521 height 78
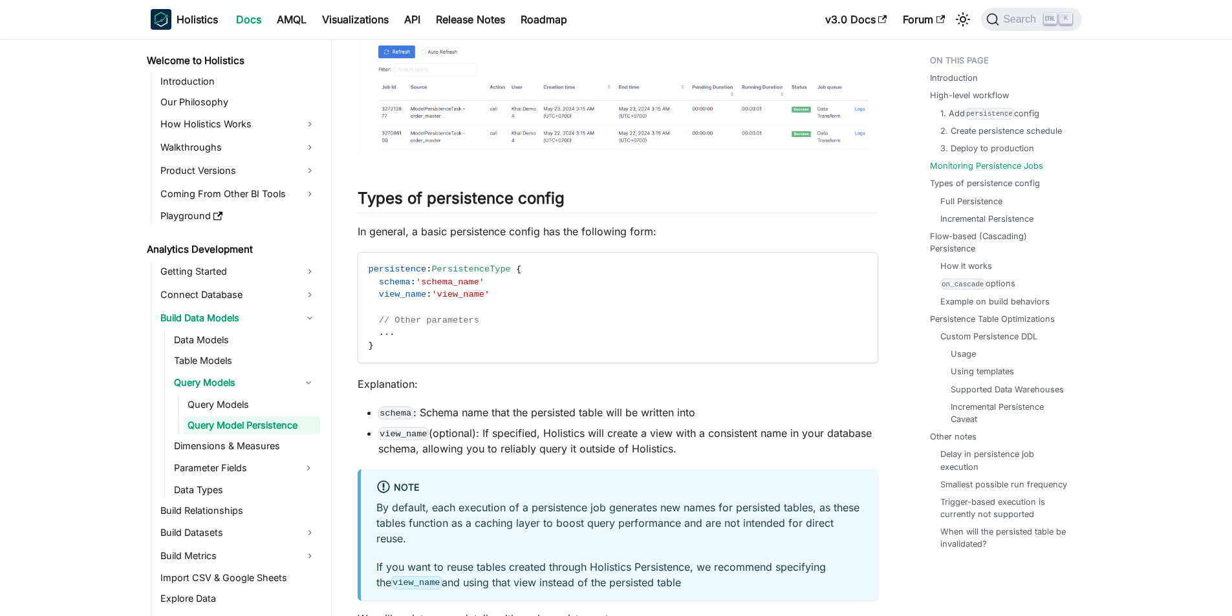
scroll to position [2134, 0]
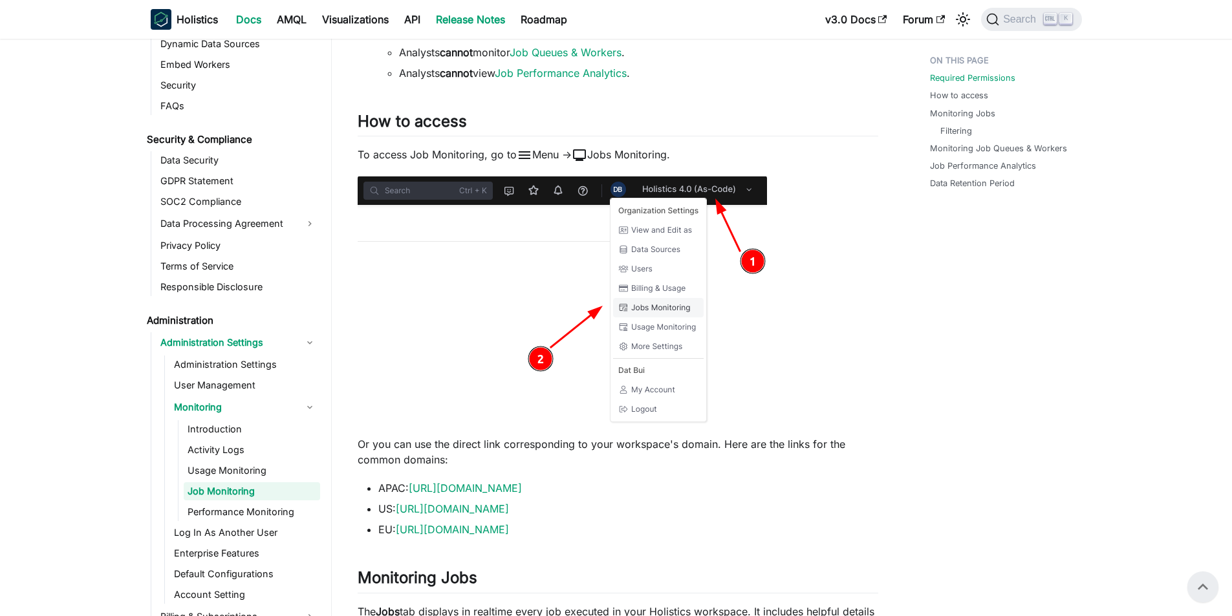
scroll to position [544, 0]
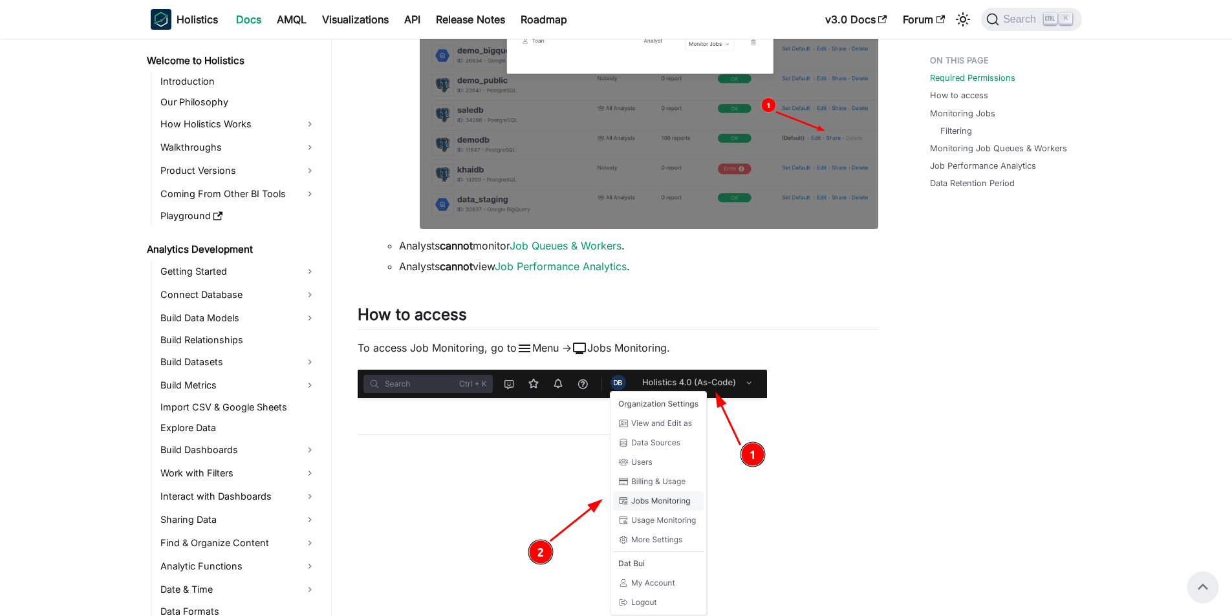
scroll to position [1484, 0]
